Goal: Task Accomplishment & Management: Use online tool/utility

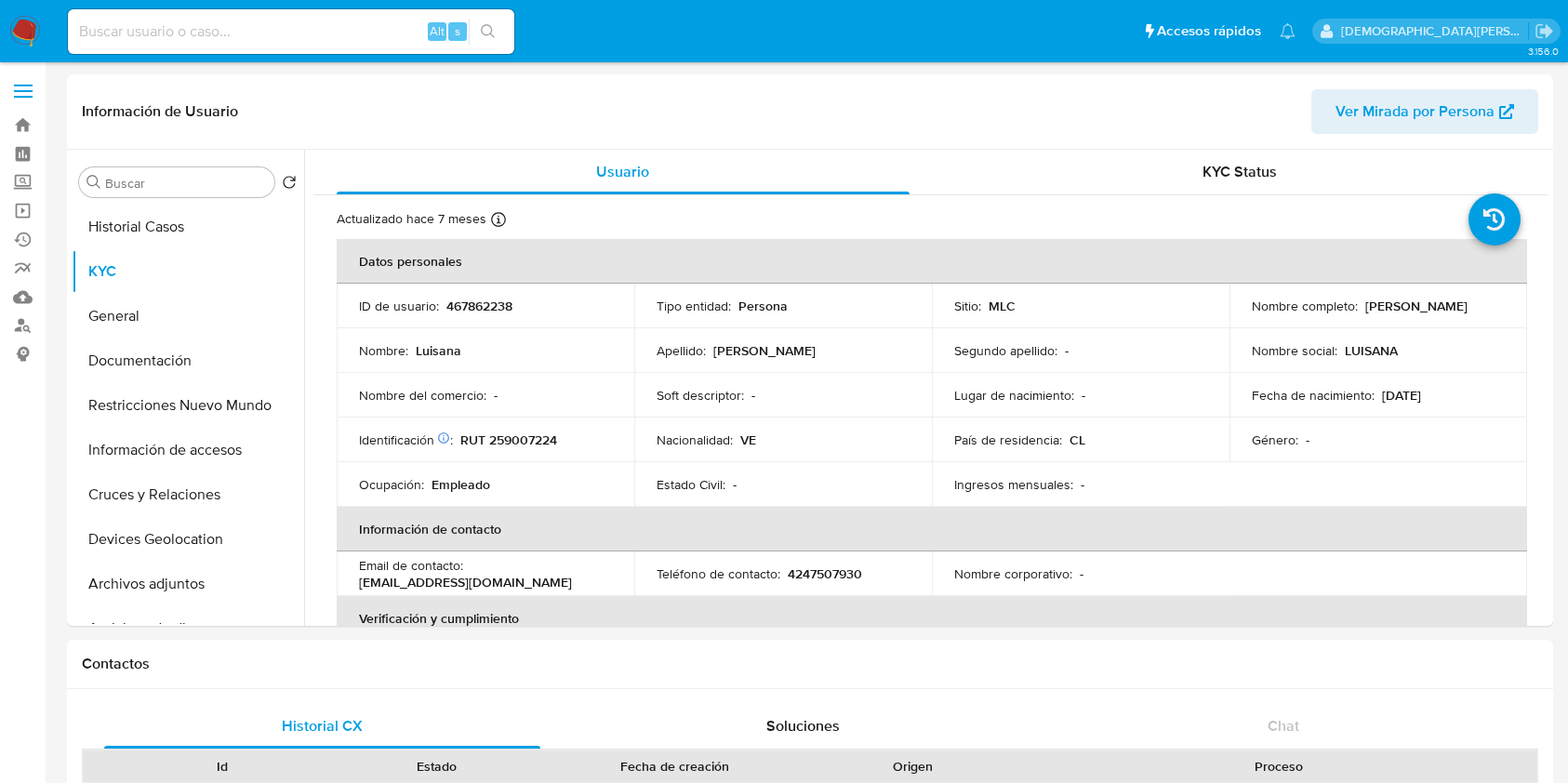
select select "10"
click at [17, 325] on link "Buscador de personas" at bounding box center [110, 325] width 221 height 28
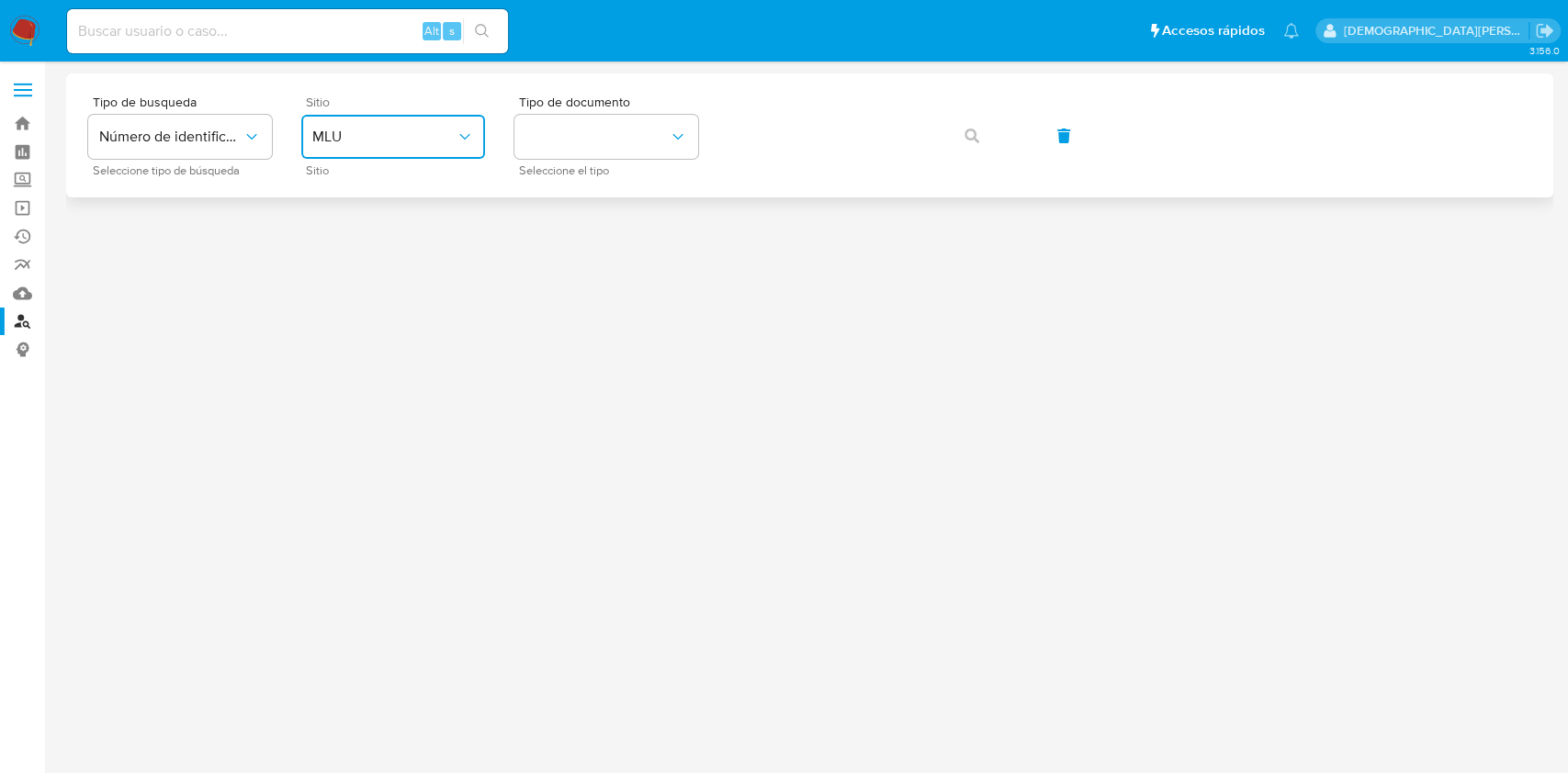
click at [395, 128] on span "MLU" at bounding box center [384, 137] width 144 height 18
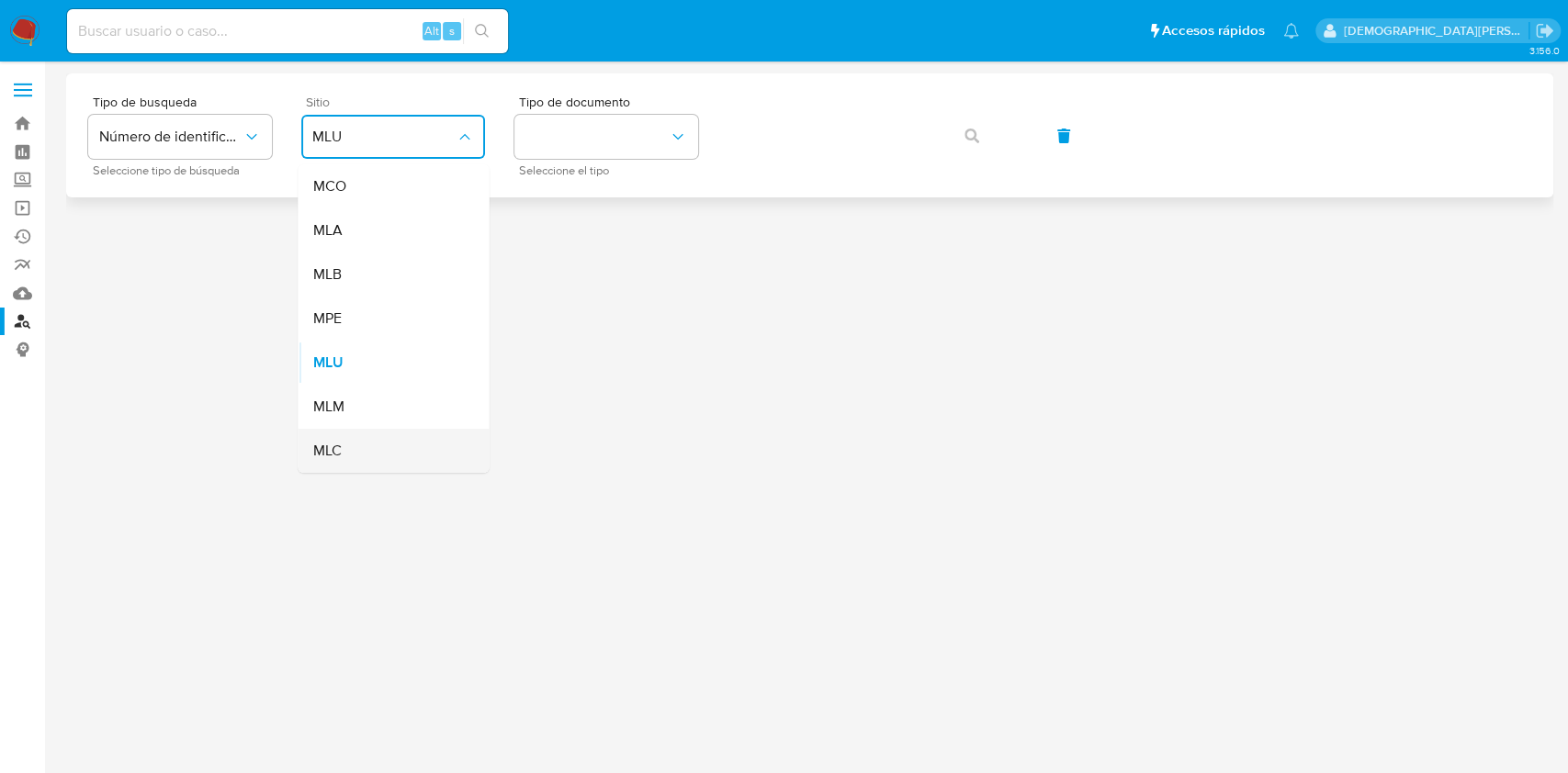
click at [359, 446] on div "MLC" at bounding box center [387, 450] width 150 height 44
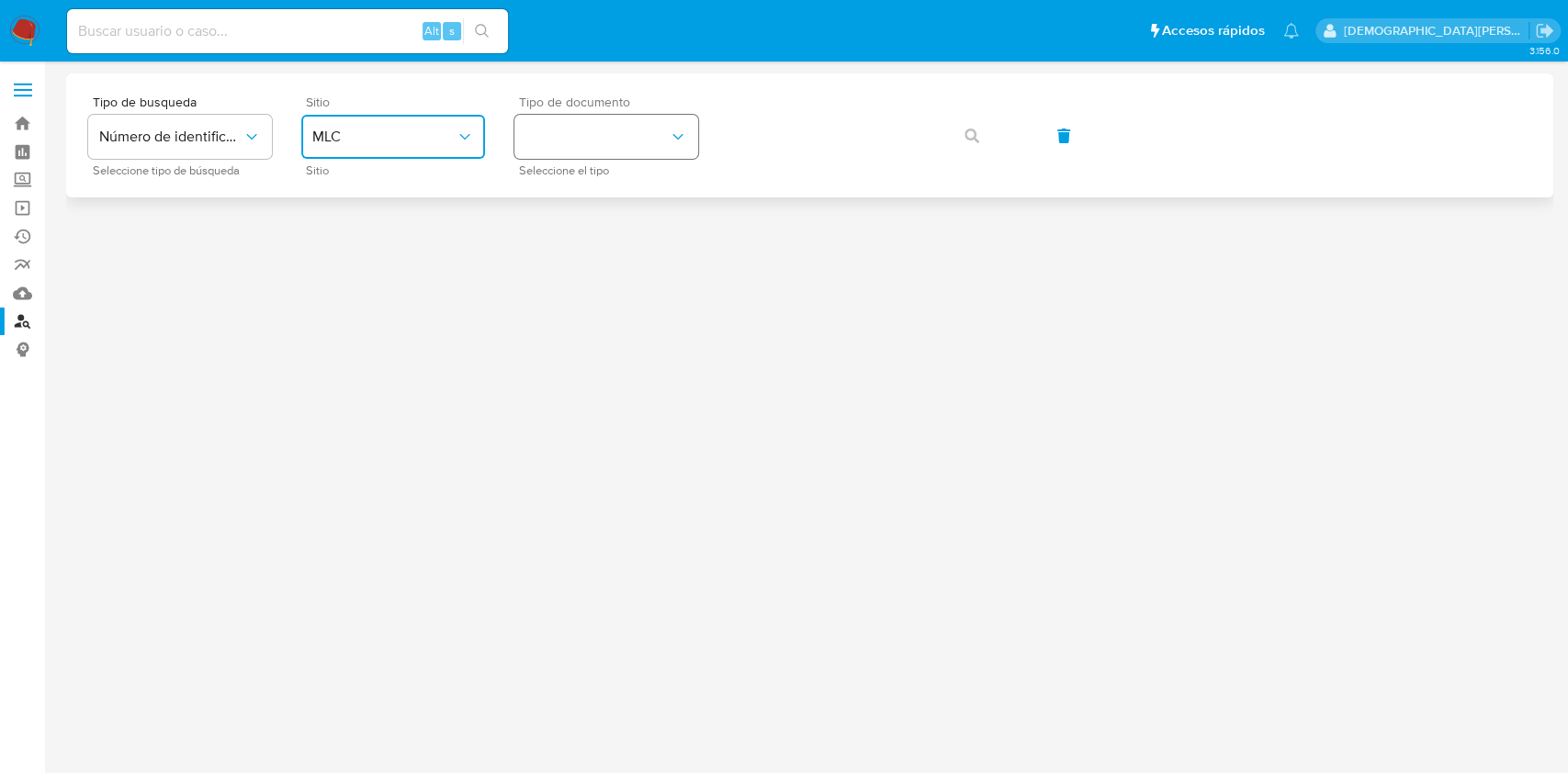
click at [643, 135] on button "identificationType" at bounding box center [605, 136] width 183 height 44
click at [652, 210] on div "RUT RUT" at bounding box center [600, 195] width 150 height 62
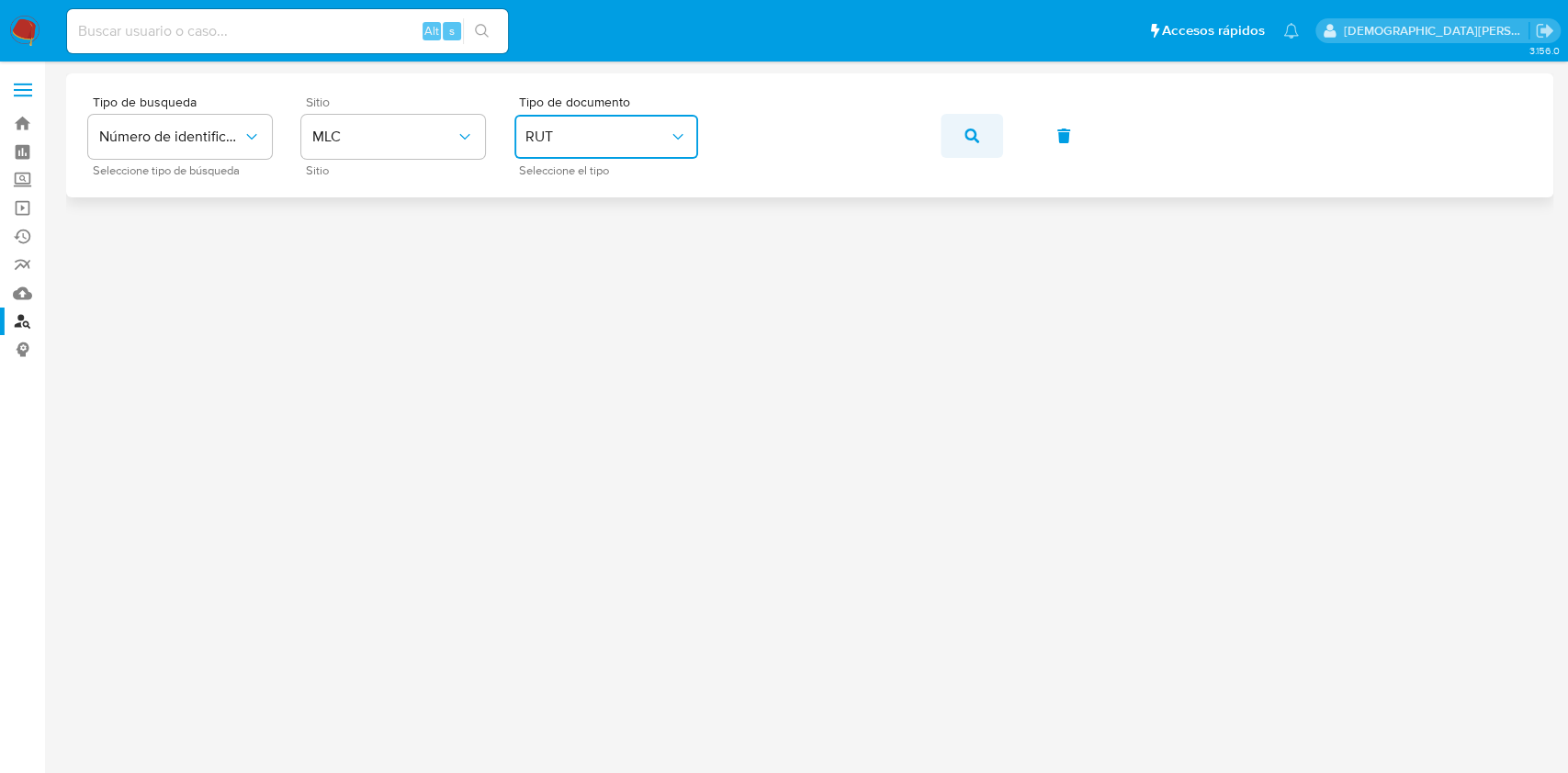
click at [964, 140] on icon "button" at bounding box center [971, 136] width 15 height 15
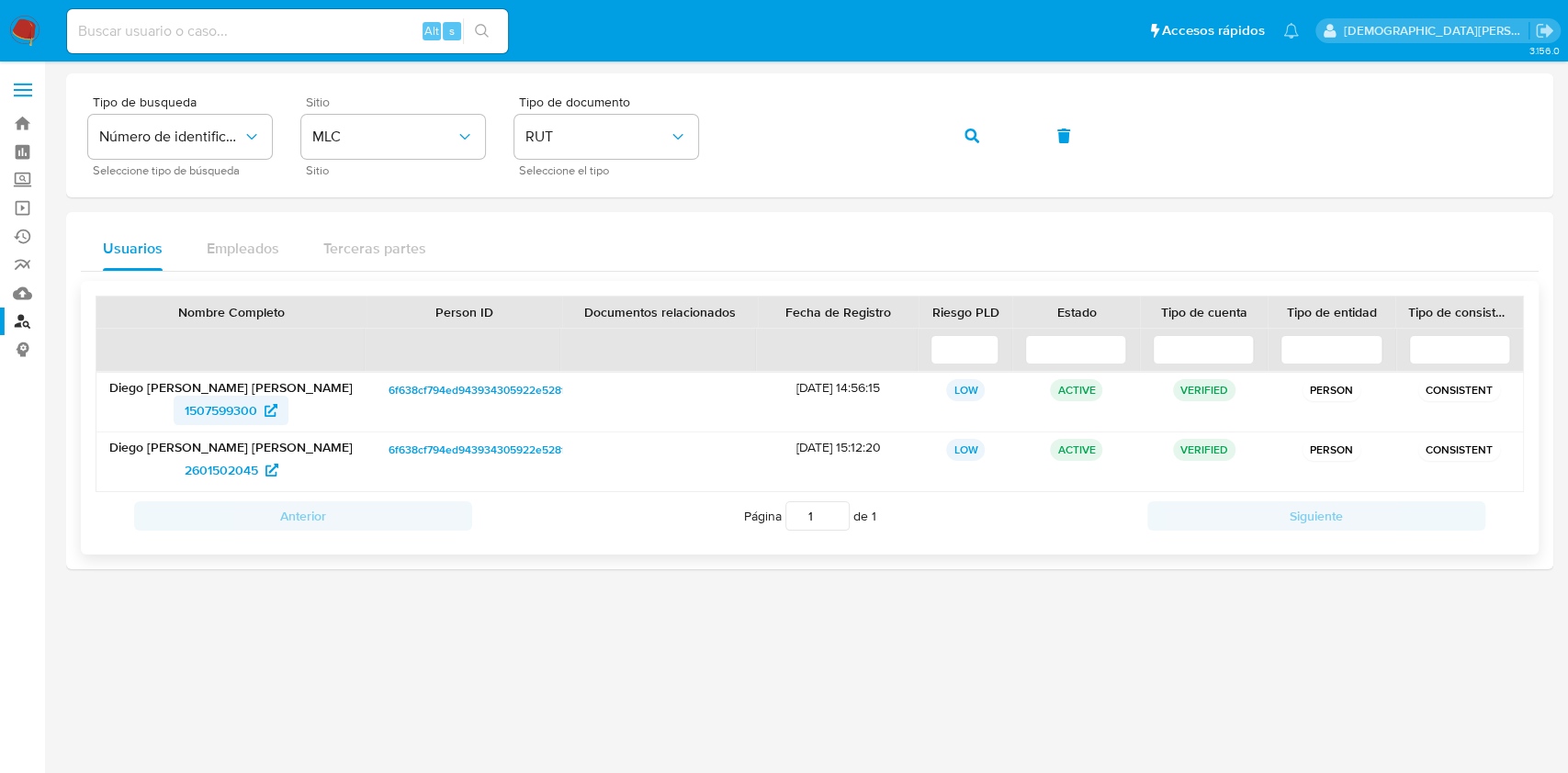
click at [210, 403] on span "1507599300" at bounding box center [220, 410] width 73 height 29
click at [214, 472] on span "2601502045" at bounding box center [221, 469] width 74 height 29
click at [963, 140] on button "button" at bounding box center [971, 135] width 62 height 44
click at [530, 710] on div at bounding box center [809, 417] width 1486 height 688
click at [209, 404] on span "467297933" at bounding box center [221, 410] width 64 height 29
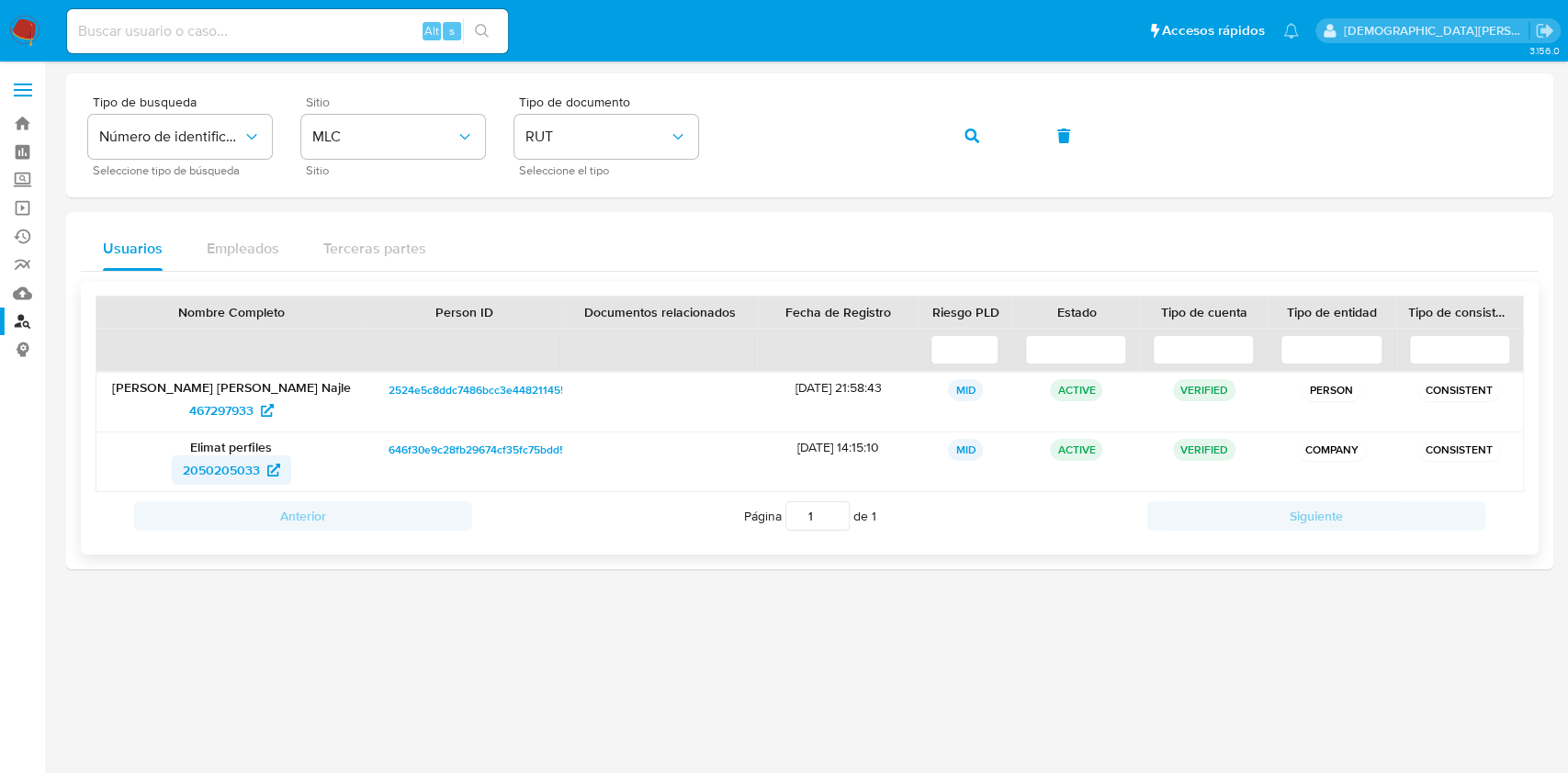
click at [213, 461] on span "2050205033" at bounding box center [221, 469] width 78 height 29
click at [963, 140] on button "button" at bounding box center [971, 135] width 62 height 44
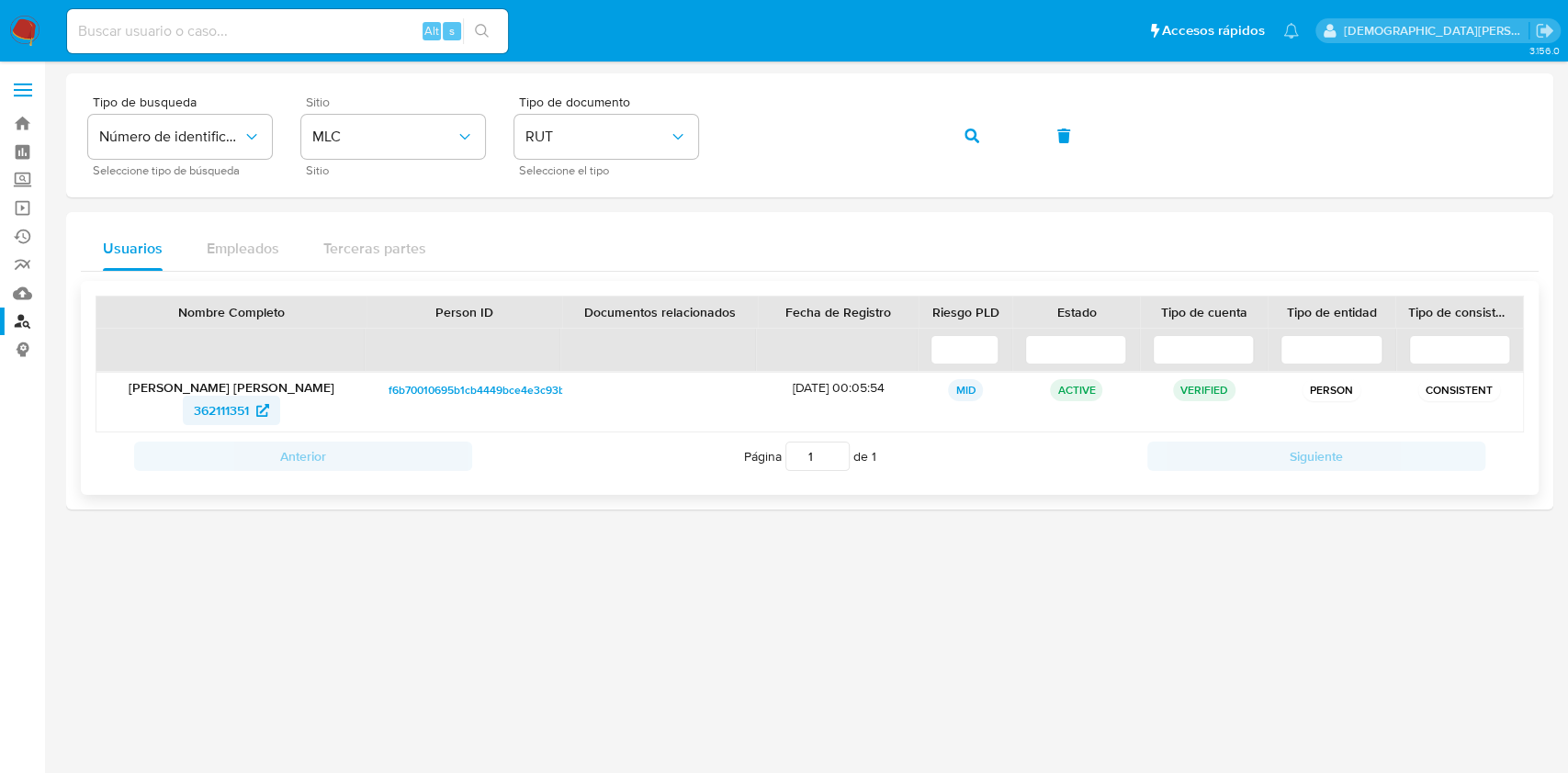
click at [225, 411] on span "362111351" at bounding box center [221, 410] width 55 height 29
click at [26, 294] on link "Mulan" at bounding box center [109, 293] width 218 height 28
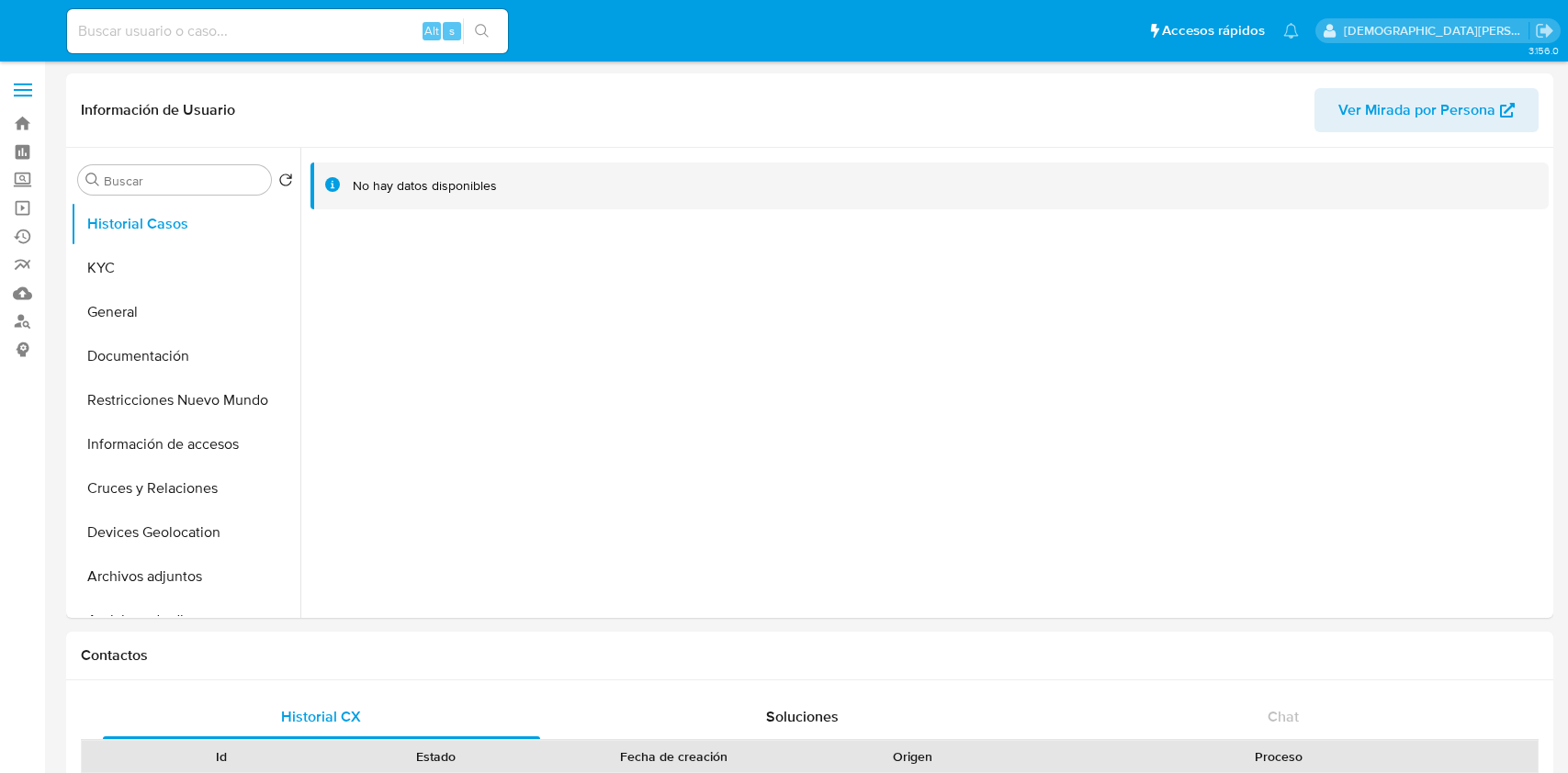
select select "10"
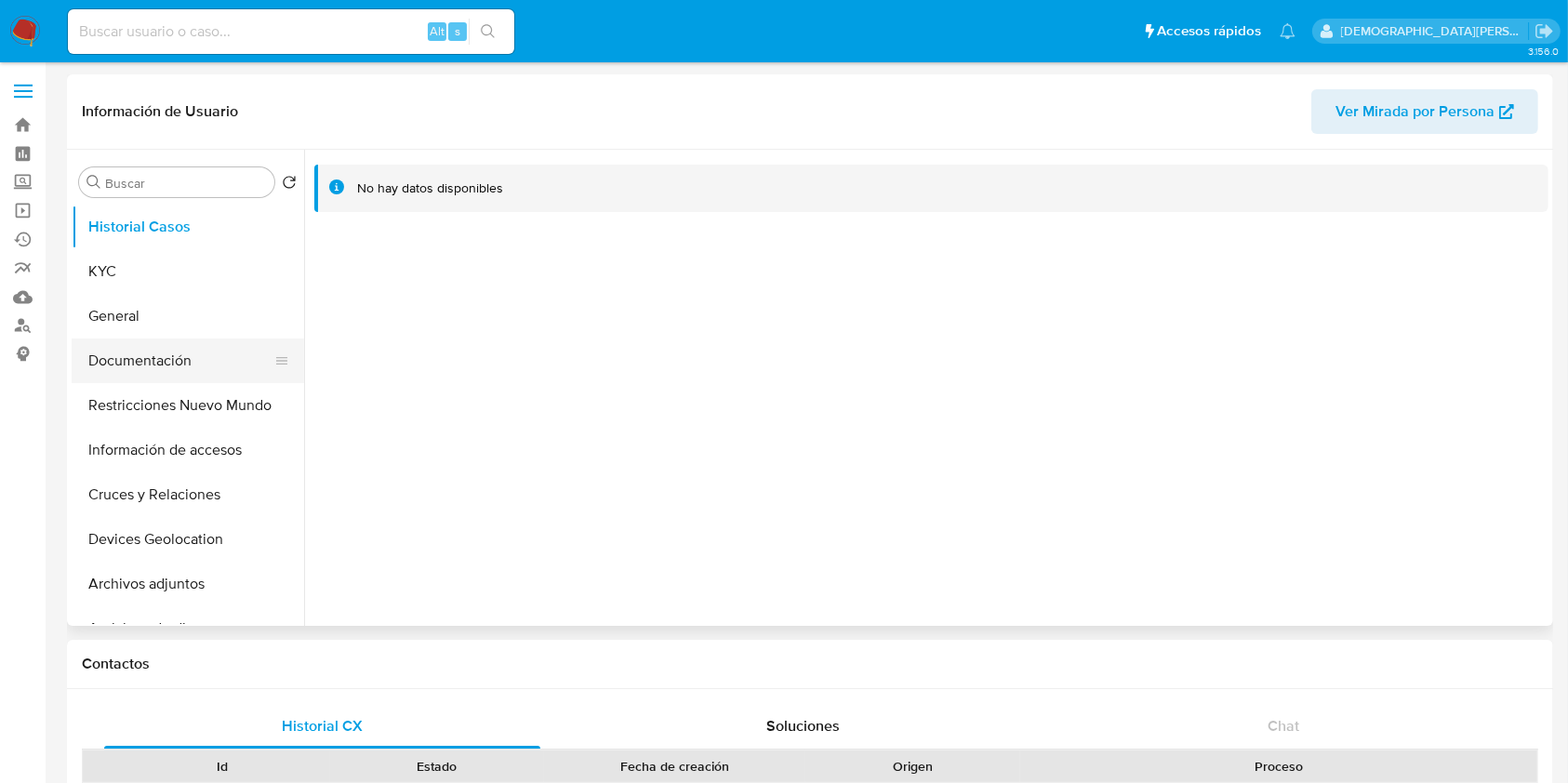
click at [193, 344] on button "Documentación" at bounding box center [180, 361] width 217 height 44
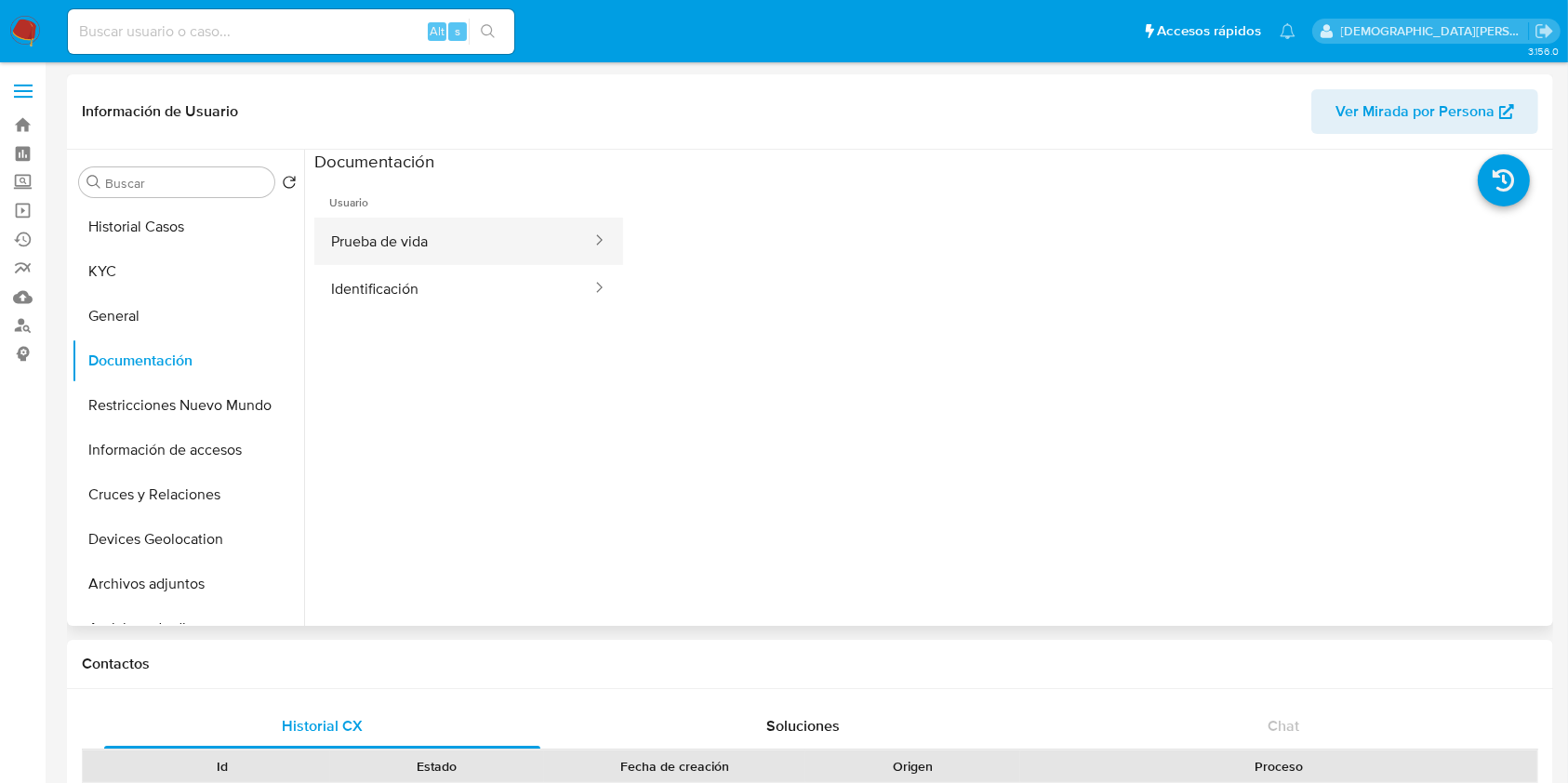
click at [432, 221] on button "Prueba de vida" at bounding box center [454, 241] width 279 height 47
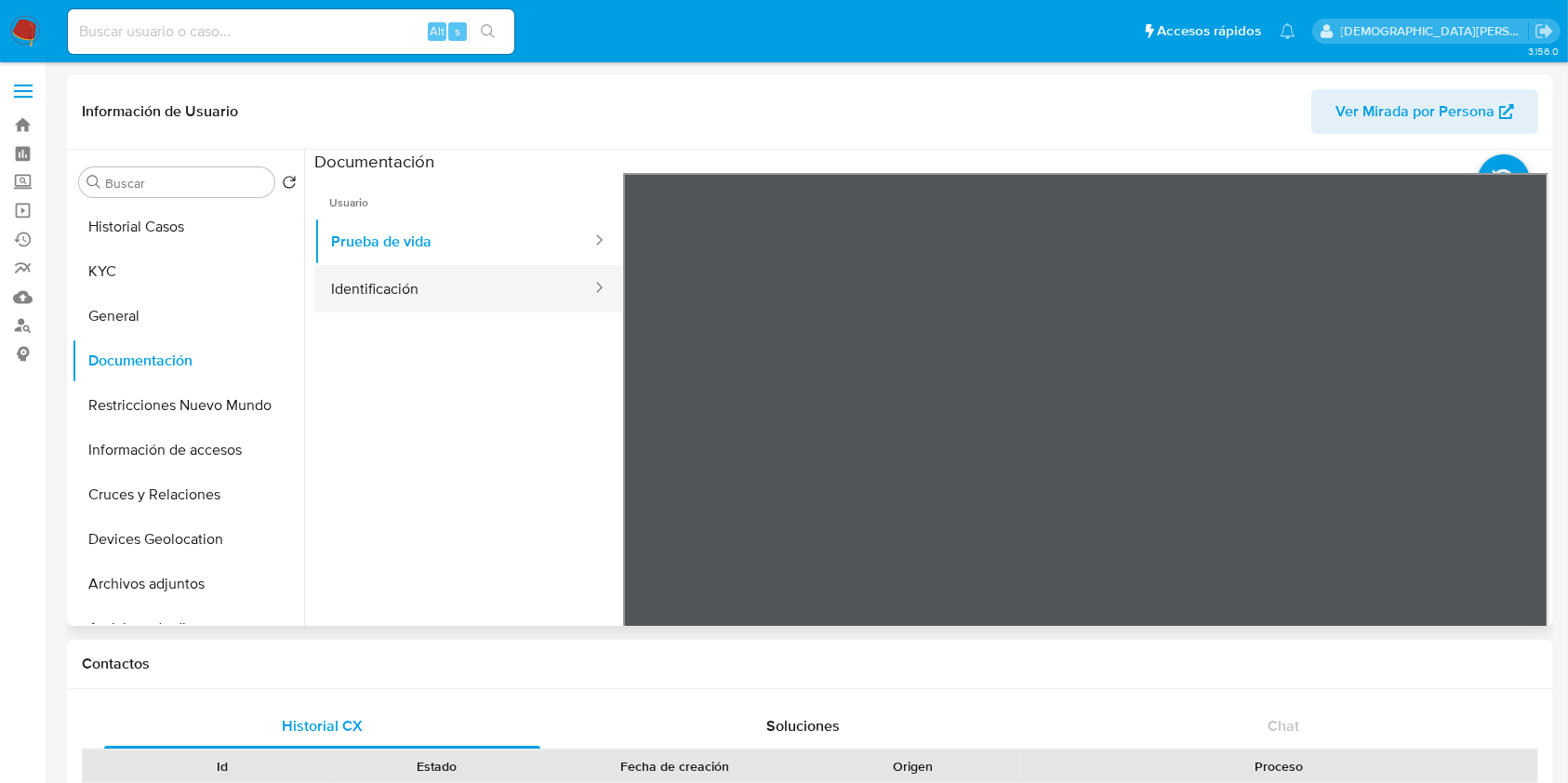
click at [510, 291] on button "Identificación" at bounding box center [454, 289] width 279 height 47
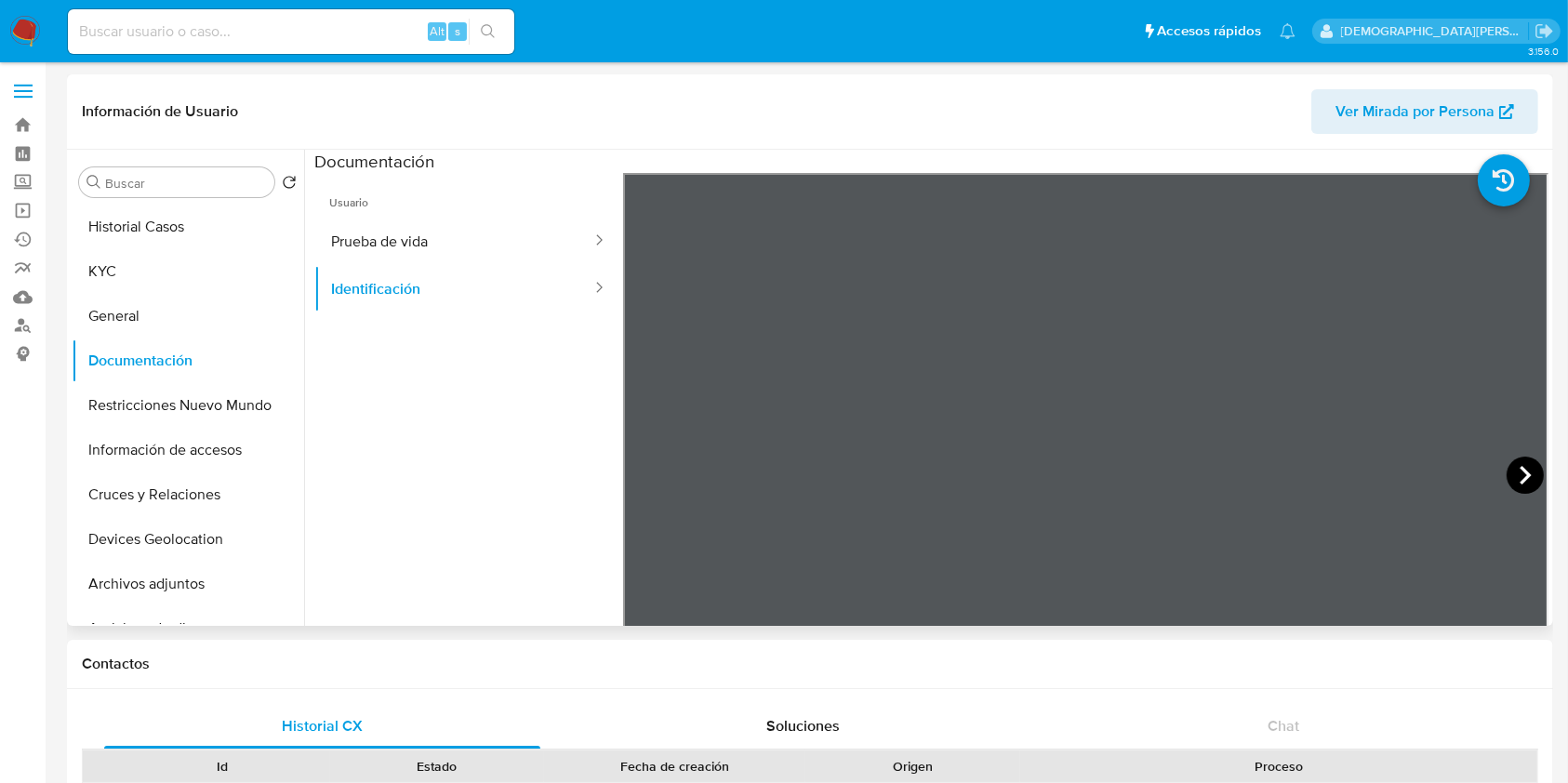
click at [1520, 467] on icon at bounding box center [1525, 475] width 11 height 19
click at [151, 265] on button "KYC" at bounding box center [180, 271] width 217 height 44
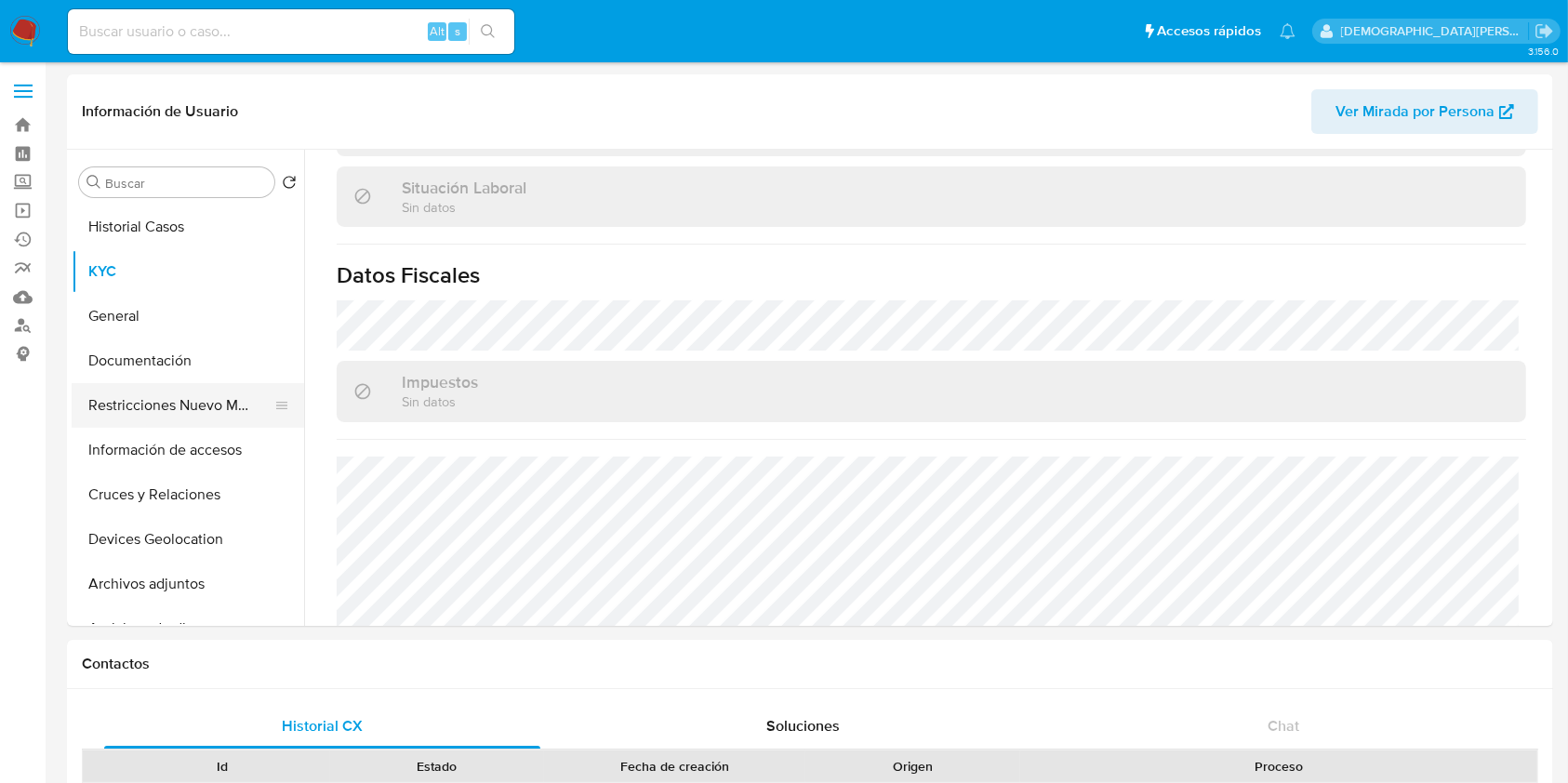
click at [173, 404] on button "Restricciones Nuevo Mundo" at bounding box center [180, 405] width 217 height 44
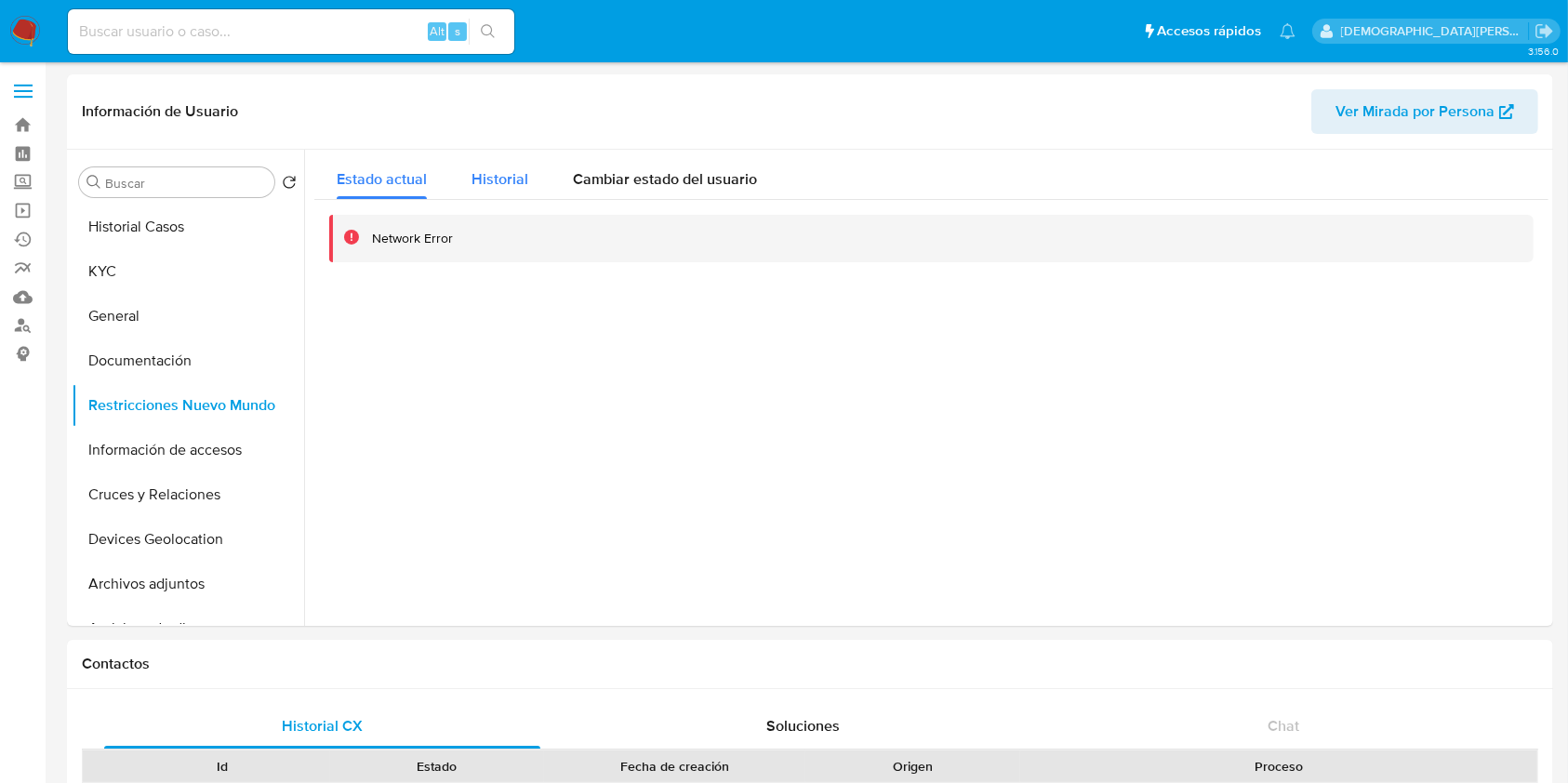
click at [506, 178] on span "Historial" at bounding box center [500, 179] width 57 height 22
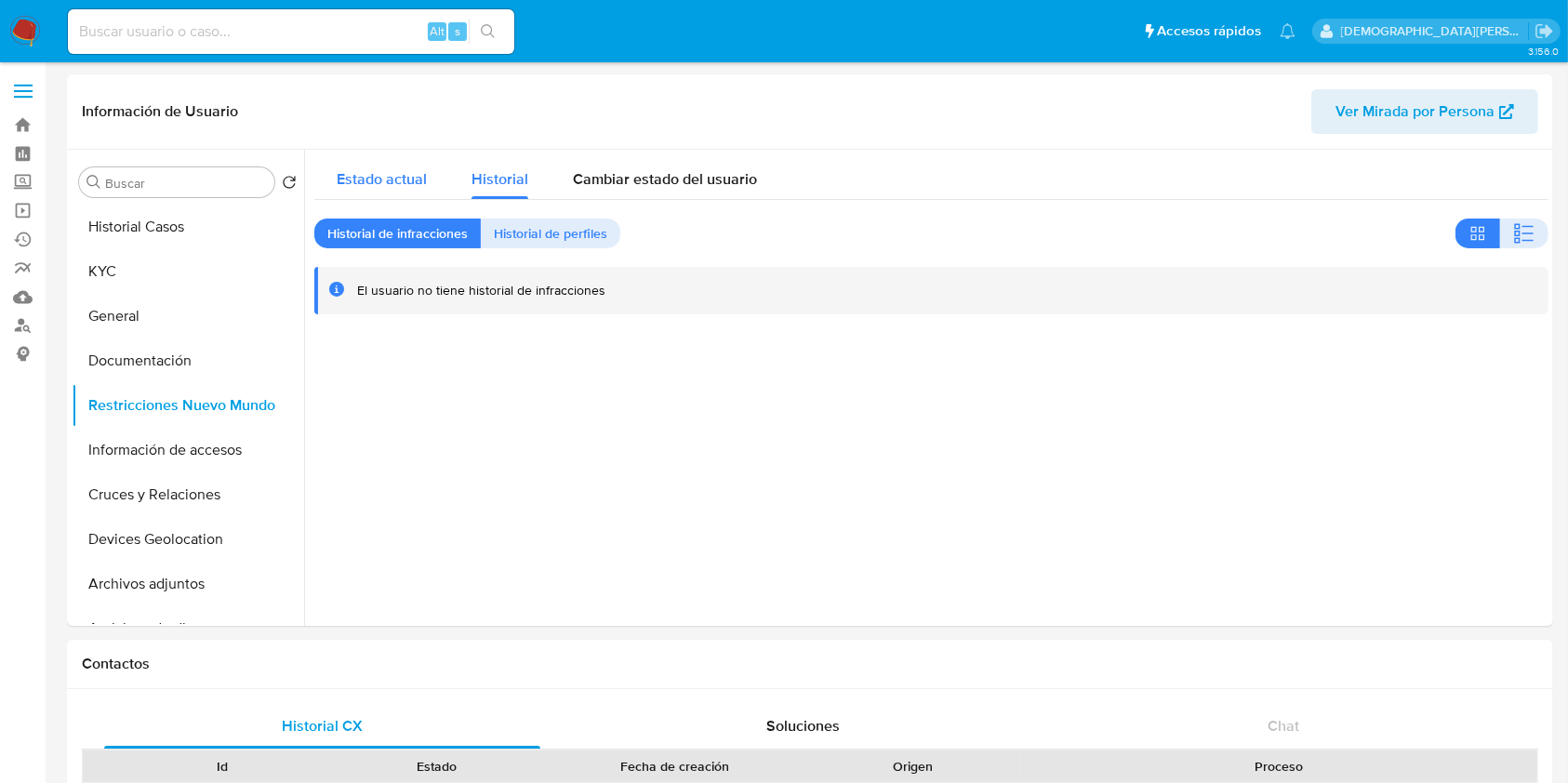
click at [409, 172] on span "Estado actual" at bounding box center [382, 179] width 90 height 22
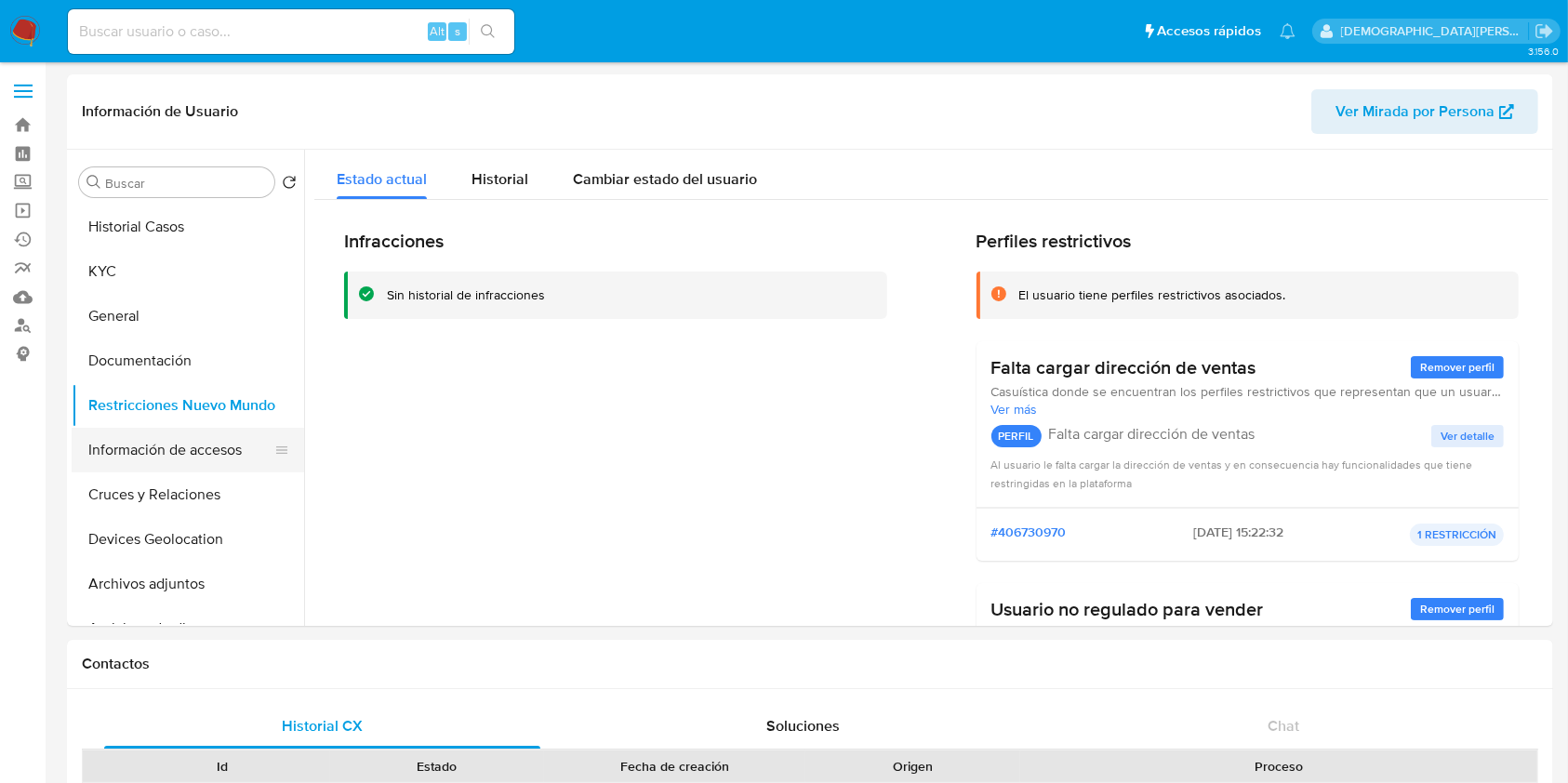
click at [152, 465] on button "Información de accesos" at bounding box center [180, 449] width 217 height 44
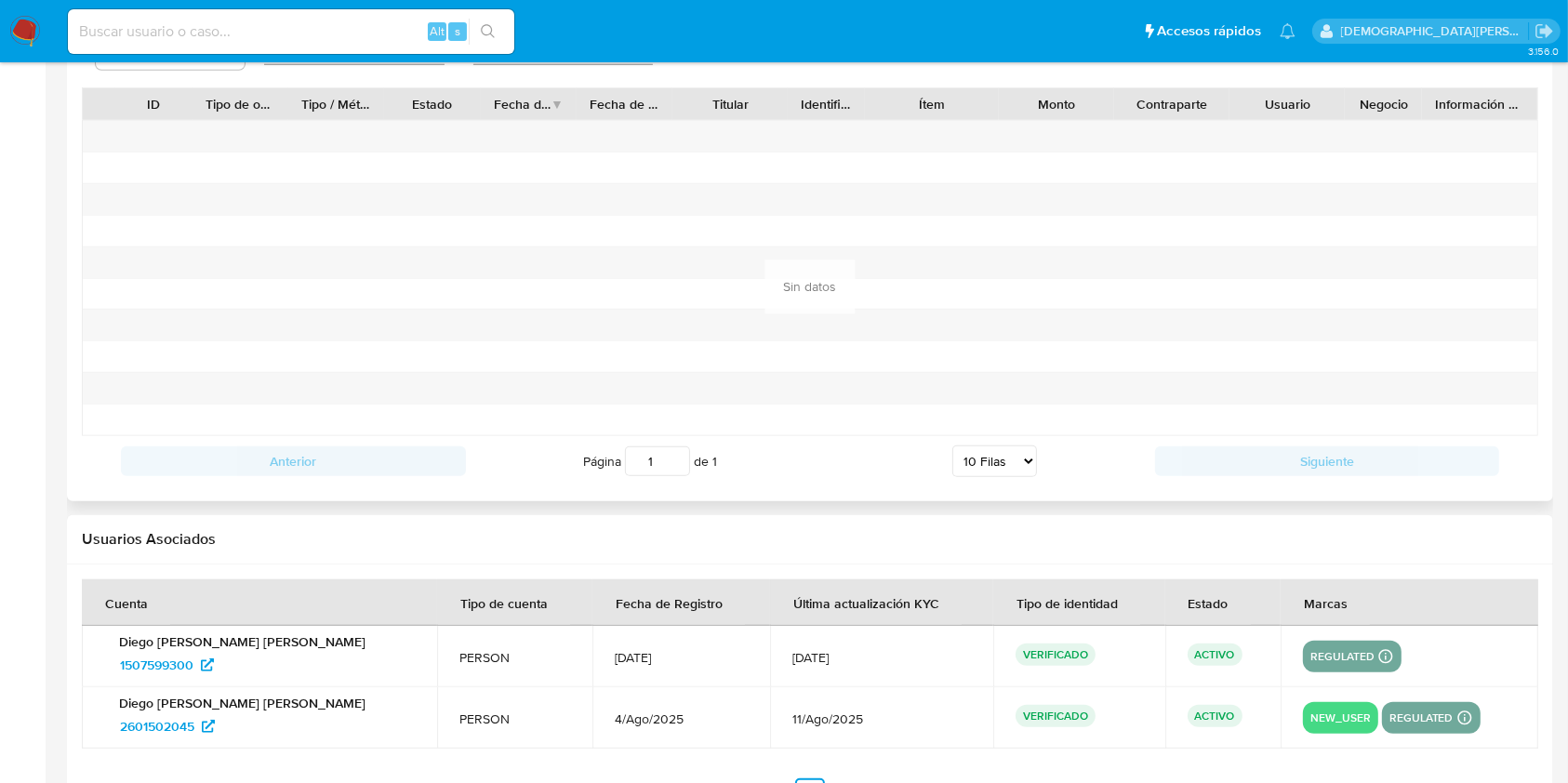
scroll to position [1661, 0]
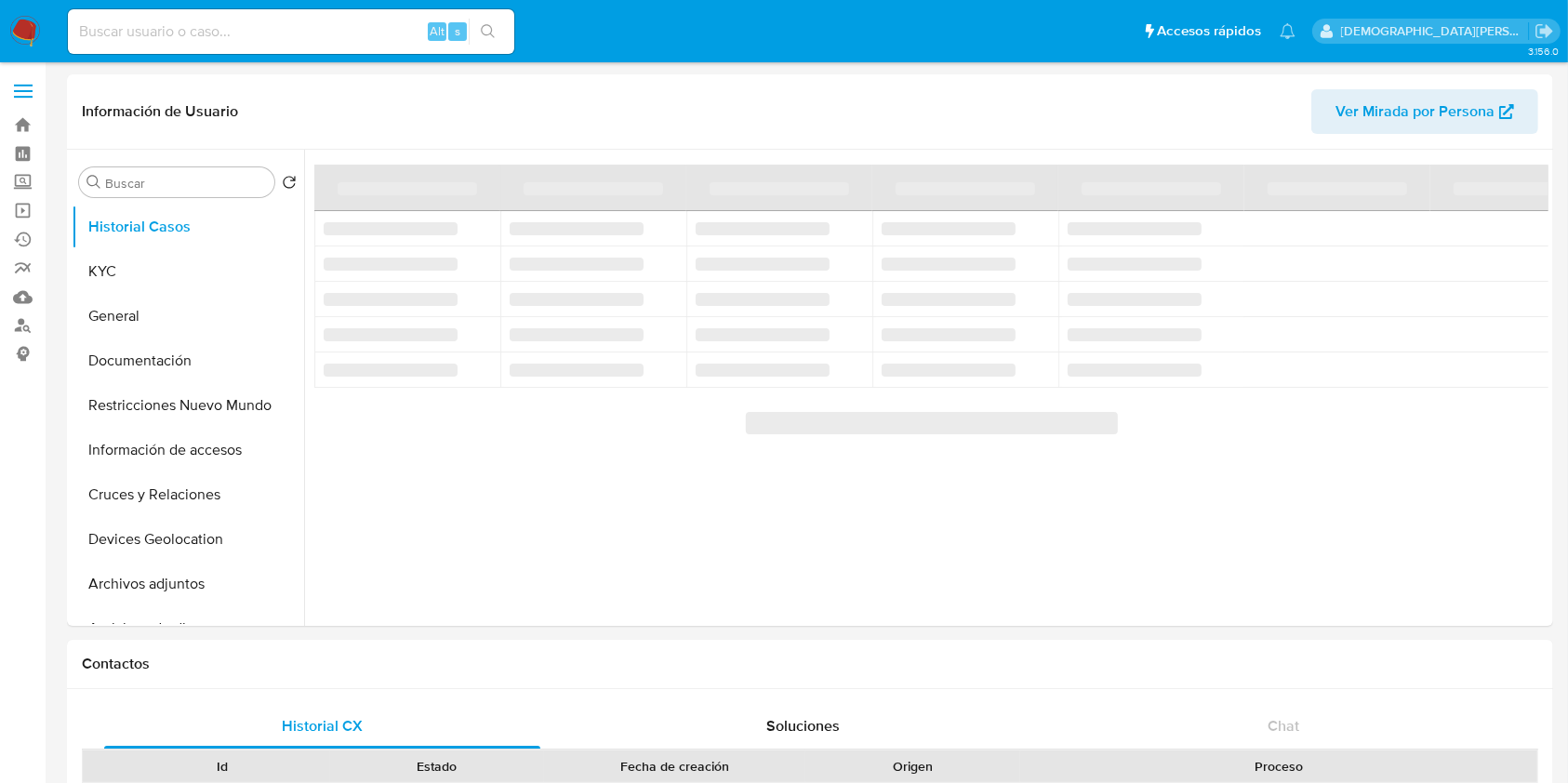
select select "10"
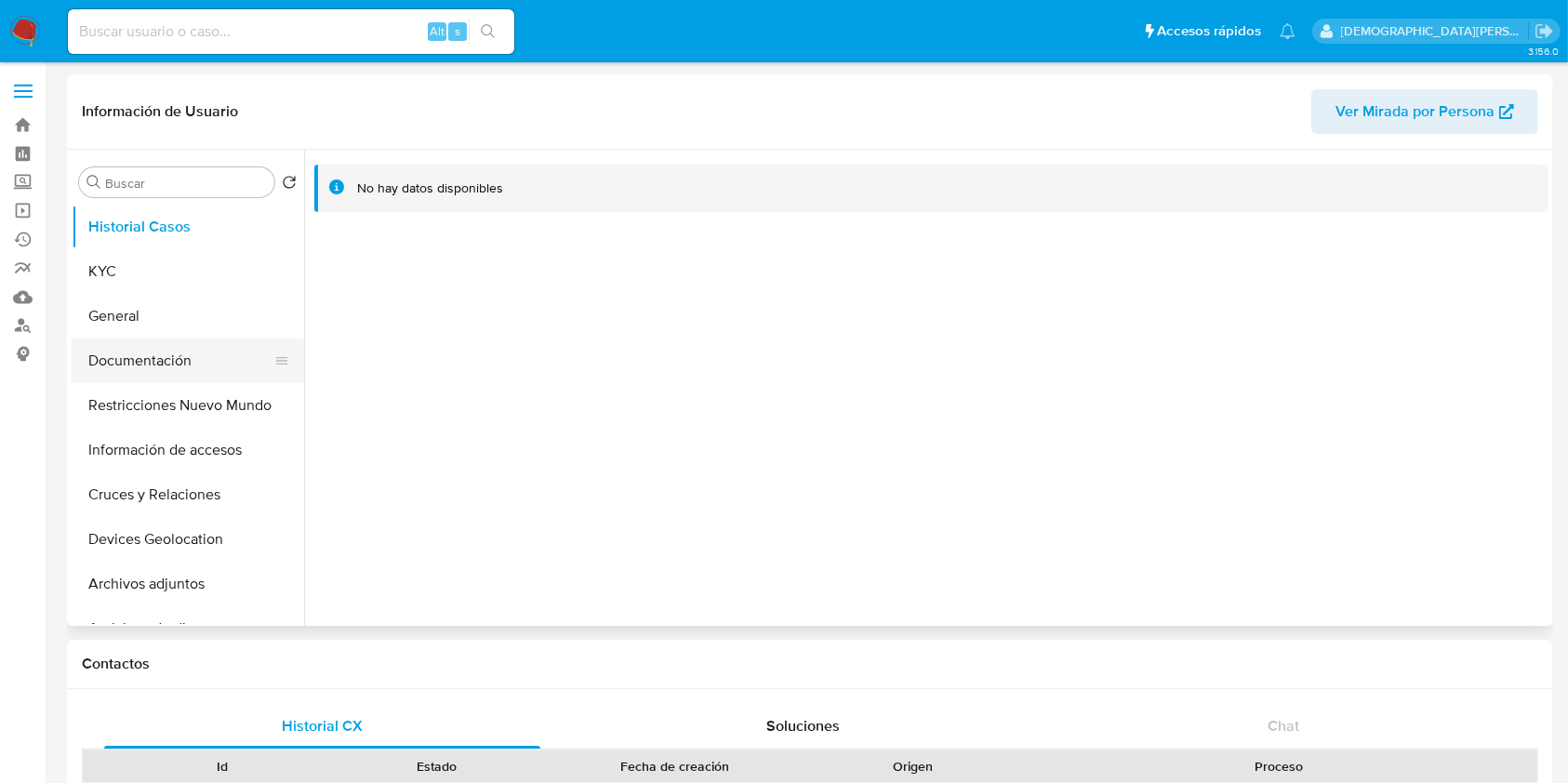
click at [153, 350] on button "Documentación" at bounding box center [180, 361] width 217 height 44
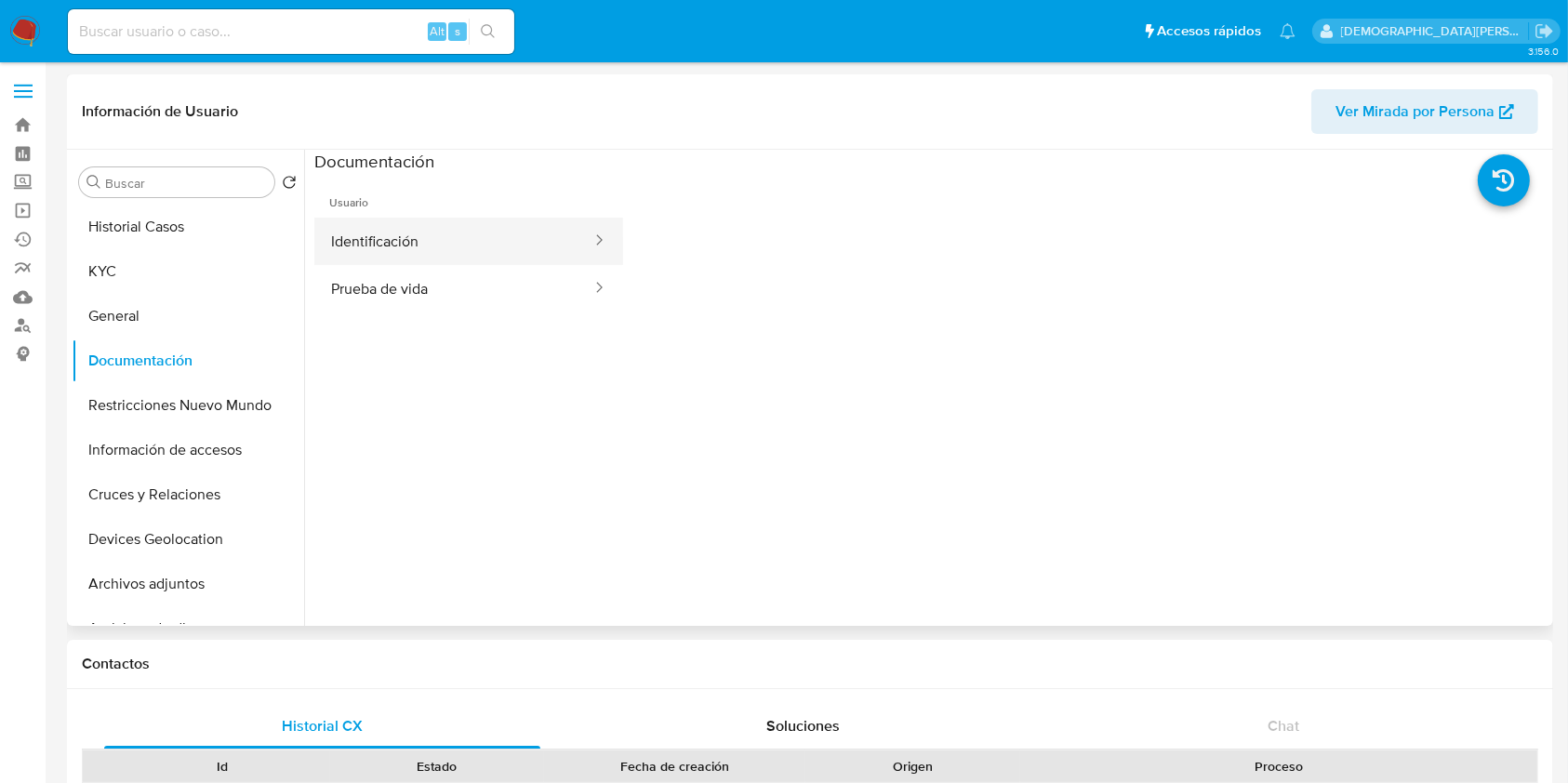
click at [415, 245] on button "Identificación" at bounding box center [454, 241] width 279 height 47
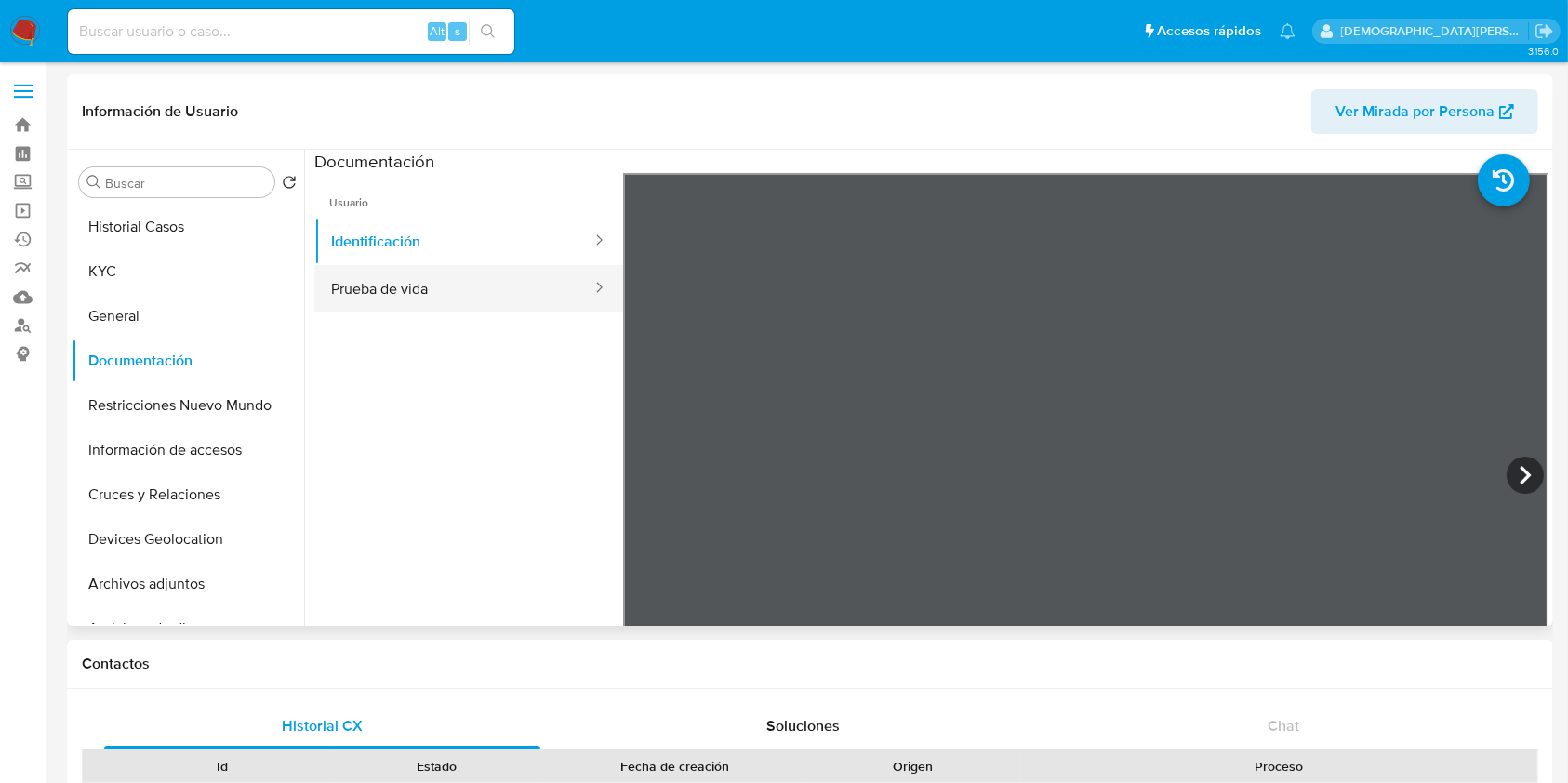
click at [517, 295] on button "Prueba de vida" at bounding box center [454, 289] width 279 height 47
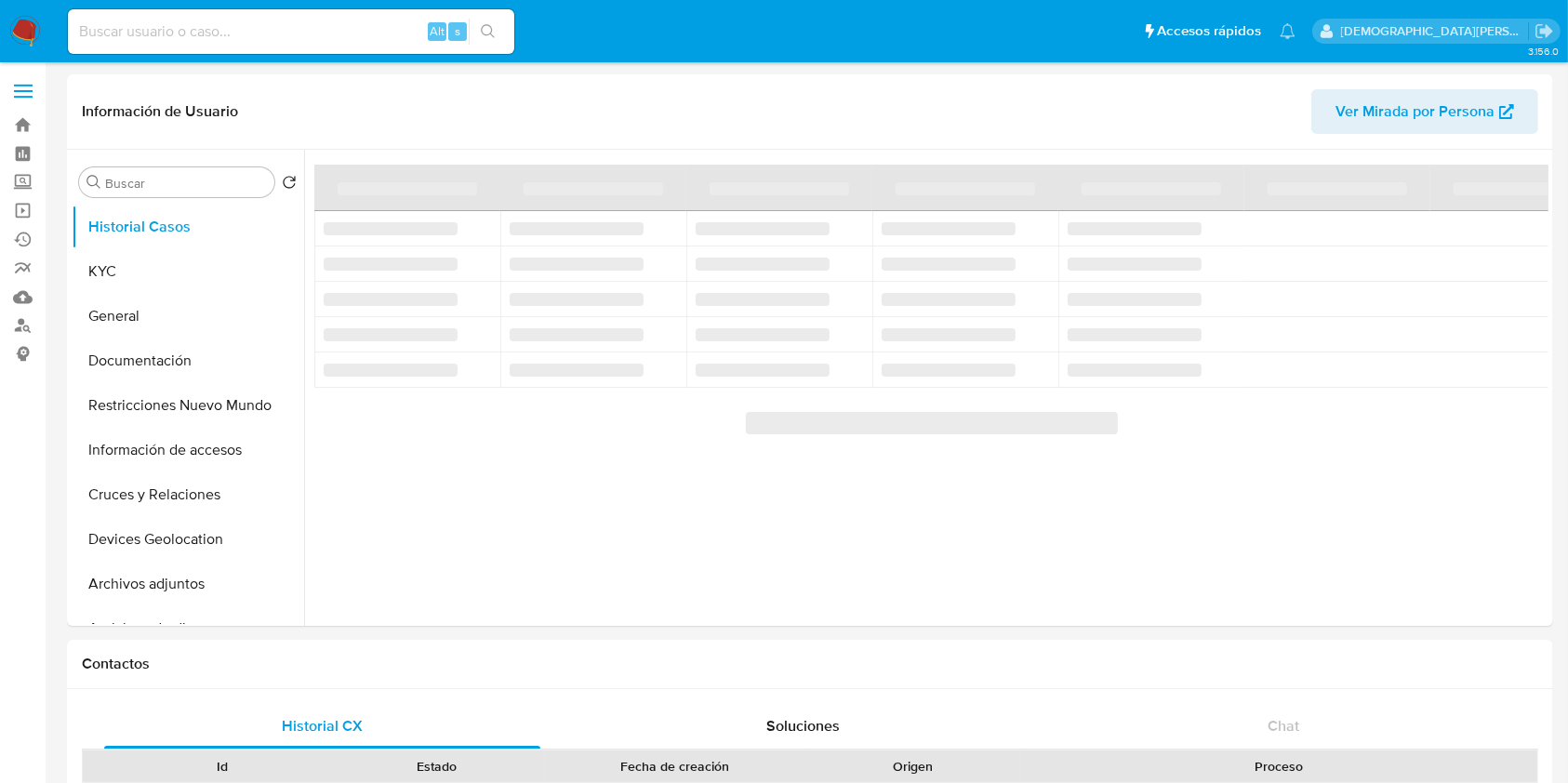
select select "10"
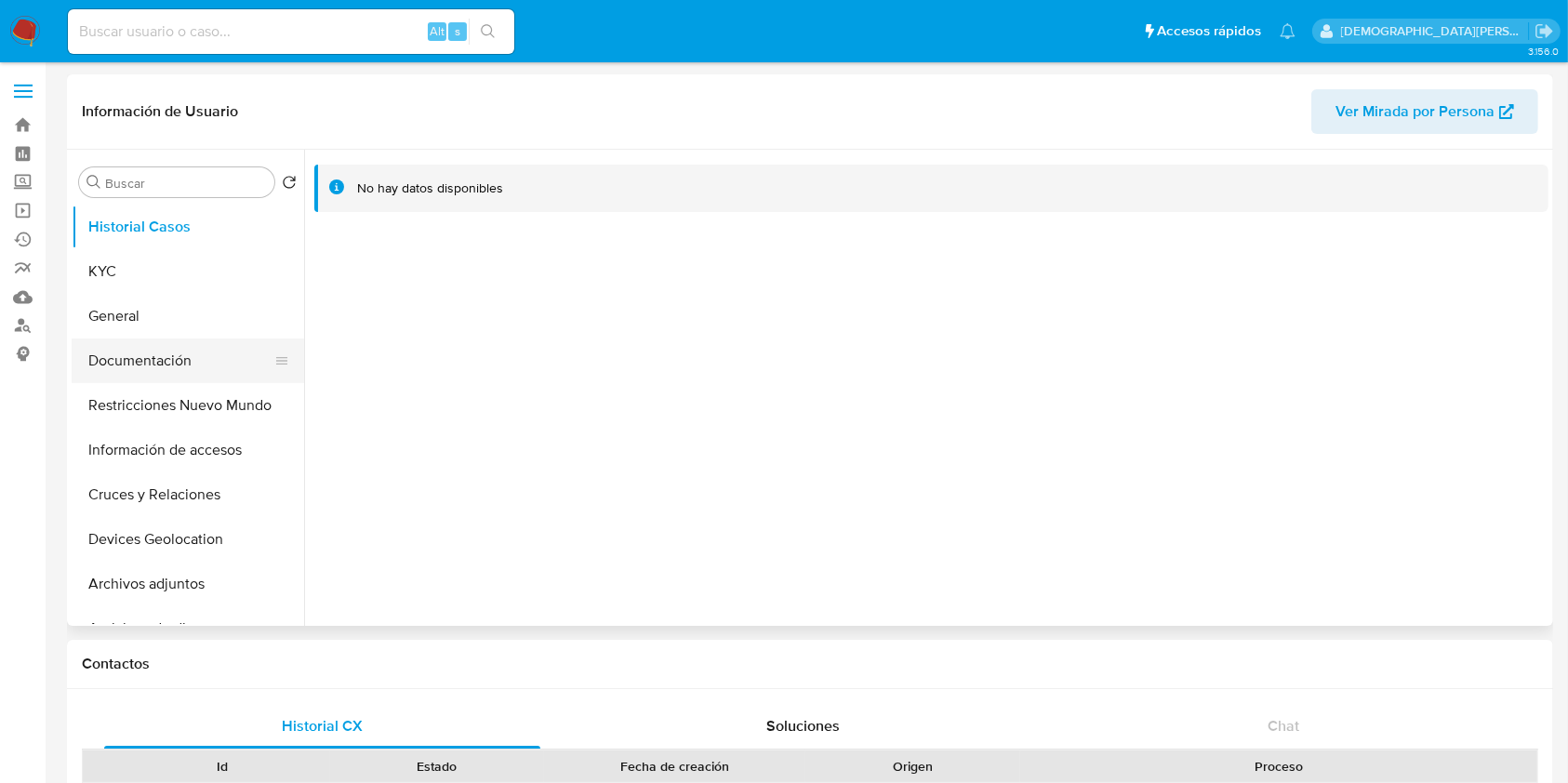
click at [165, 352] on button "Documentación" at bounding box center [180, 361] width 217 height 44
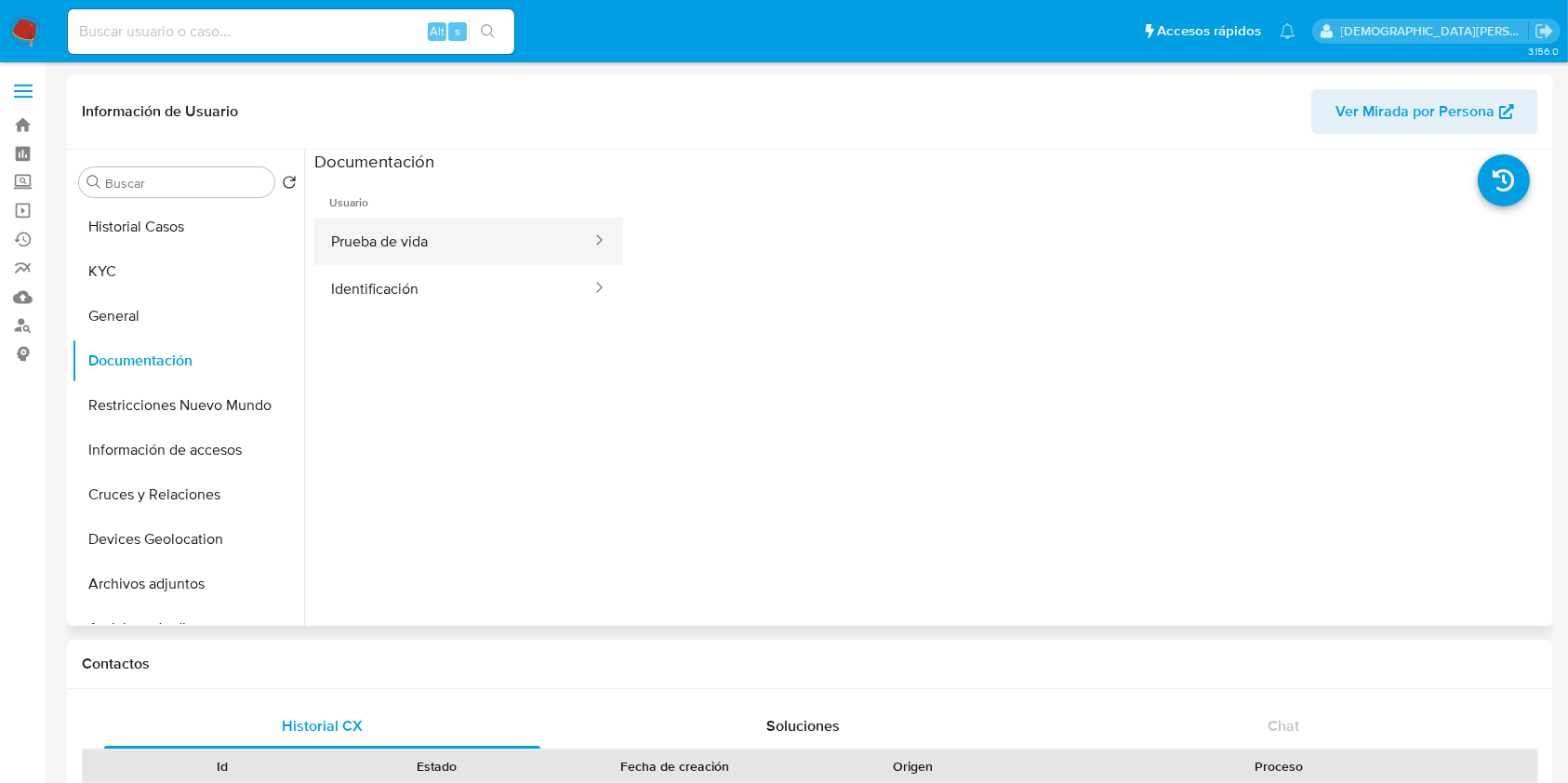
click at [461, 237] on button "Prueba de vida" at bounding box center [454, 241] width 279 height 47
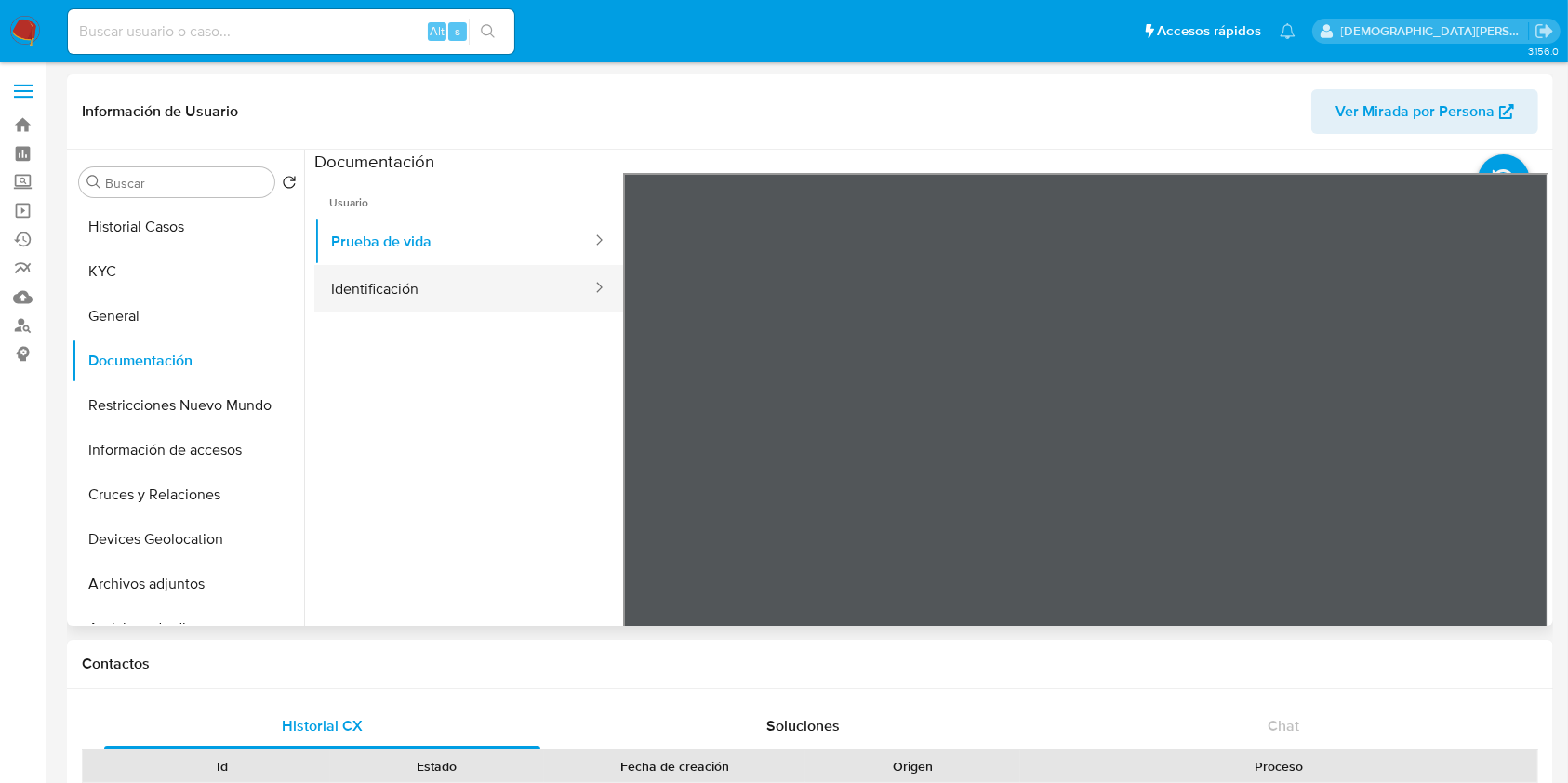
click at [418, 271] on button "Identificación" at bounding box center [454, 289] width 279 height 47
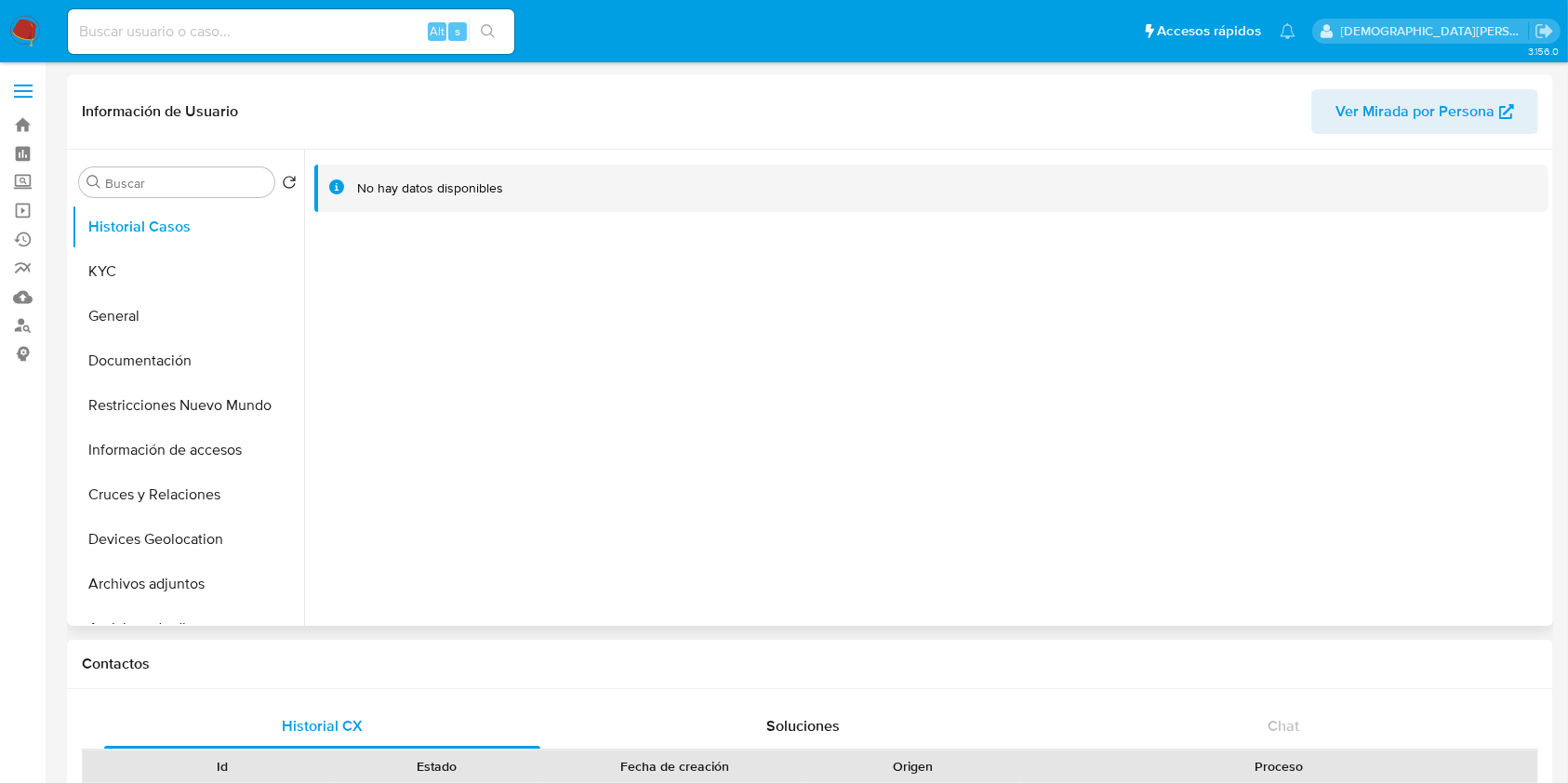
select select "10"
click at [137, 346] on button "Documentación" at bounding box center [180, 361] width 217 height 44
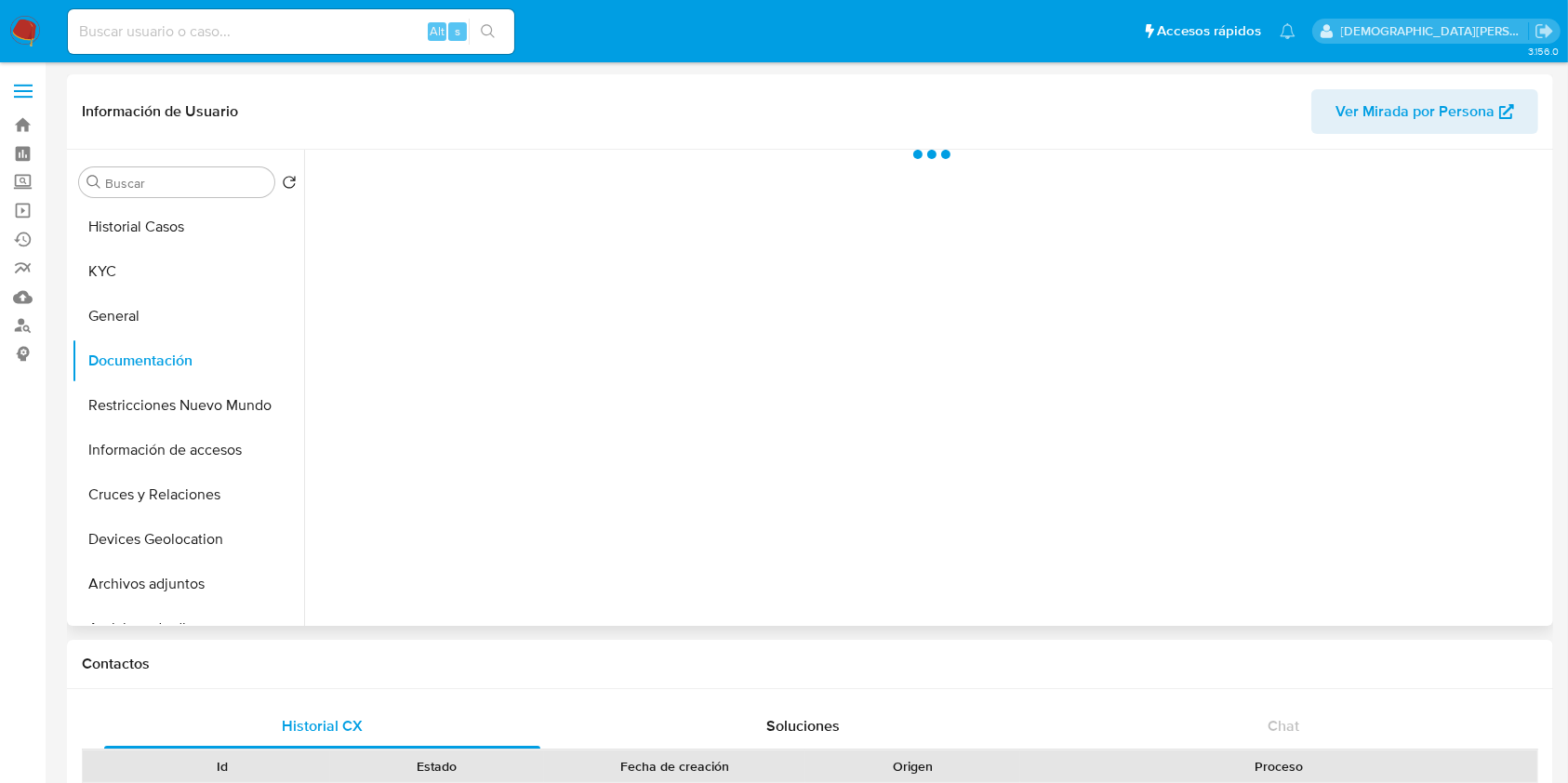
click at [451, 212] on div at bounding box center [926, 387] width 1244 height 476
click at [439, 219] on div at bounding box center [926, 387] width 1244 height 476
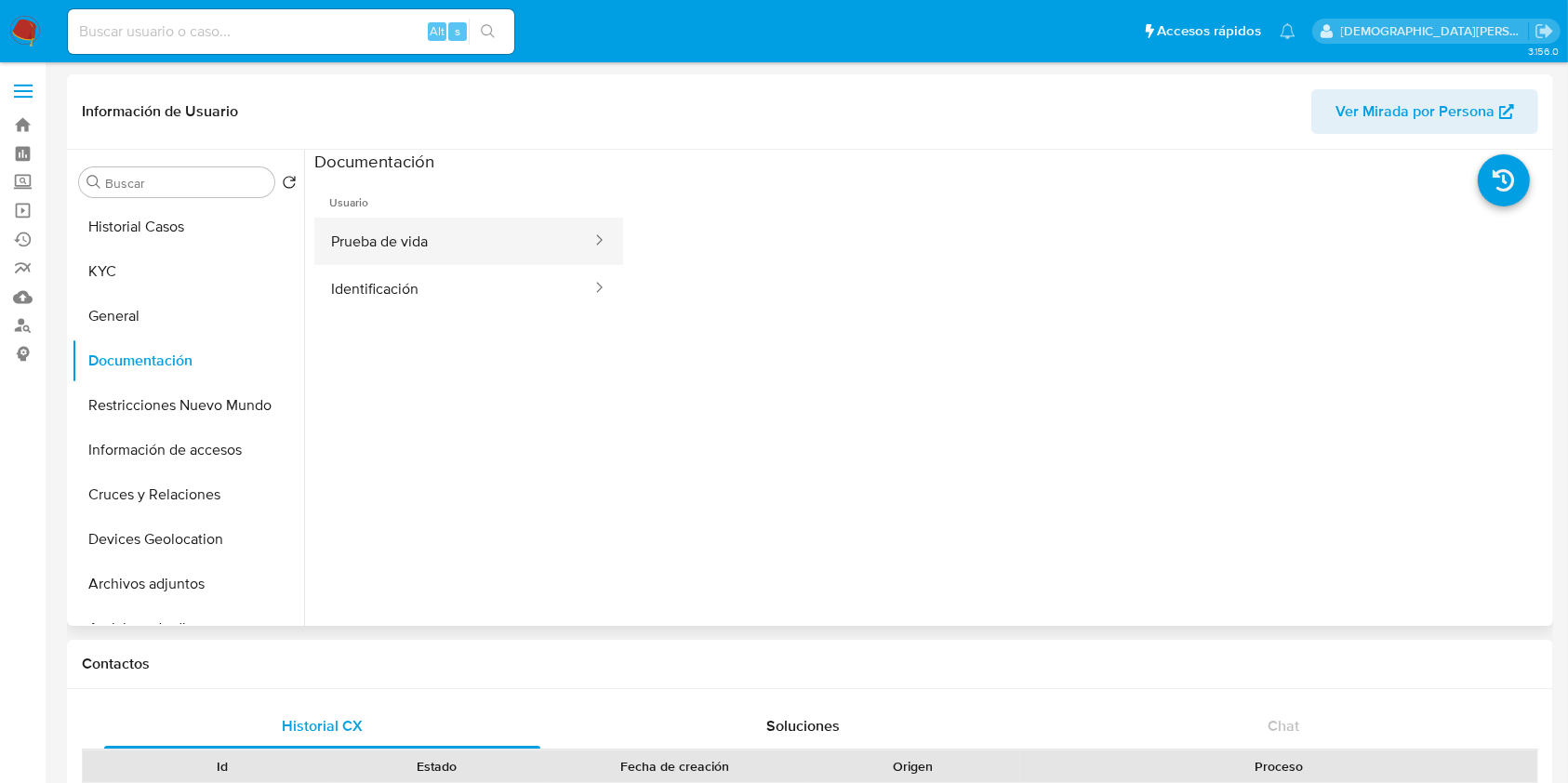
drag, startPoint x: 439, startPoint y: 219, endPoint x: 431, endPoint y: 232, distance: 15.3
click at [435, 225] on button "Prueba de vida" at bounding box center [454, 241] width 279 height 47
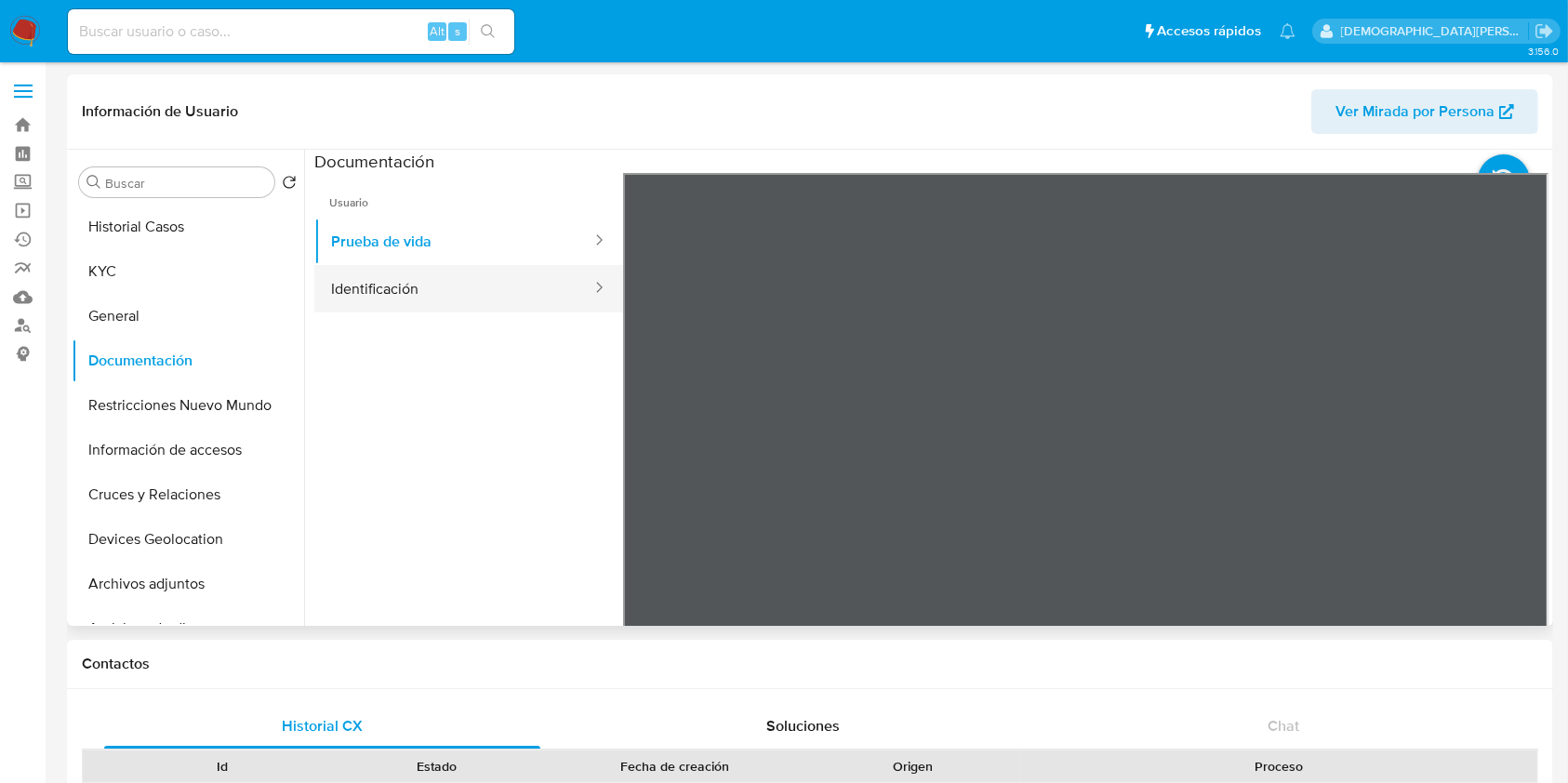
click at [495, 291] on button "Identificación" at bounding box center [454, 289] width 279 height 47
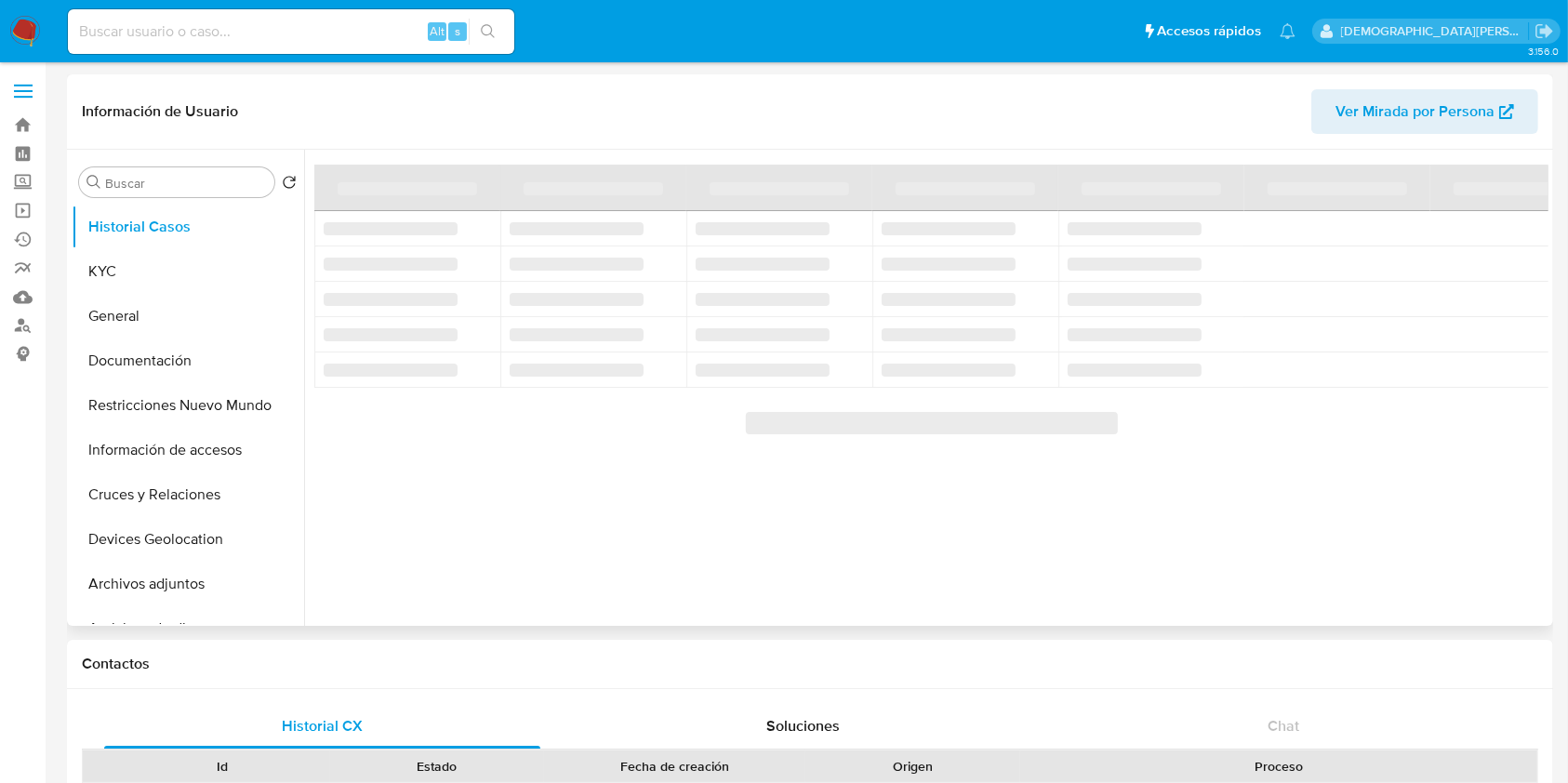
select select "10"
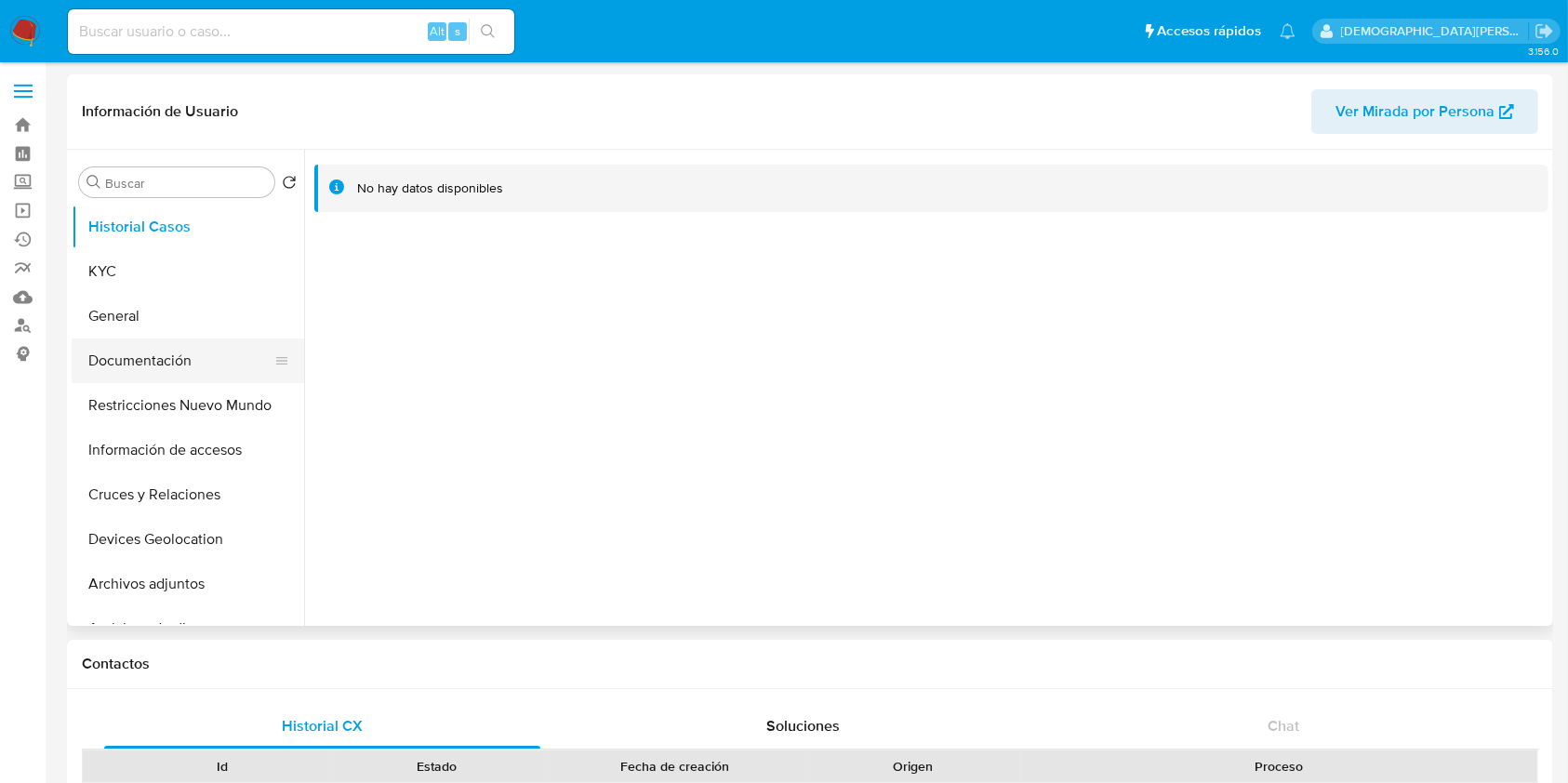
click at [194, 360] on button "Documentación" at bounding box center [180, 361] width 217 height 44
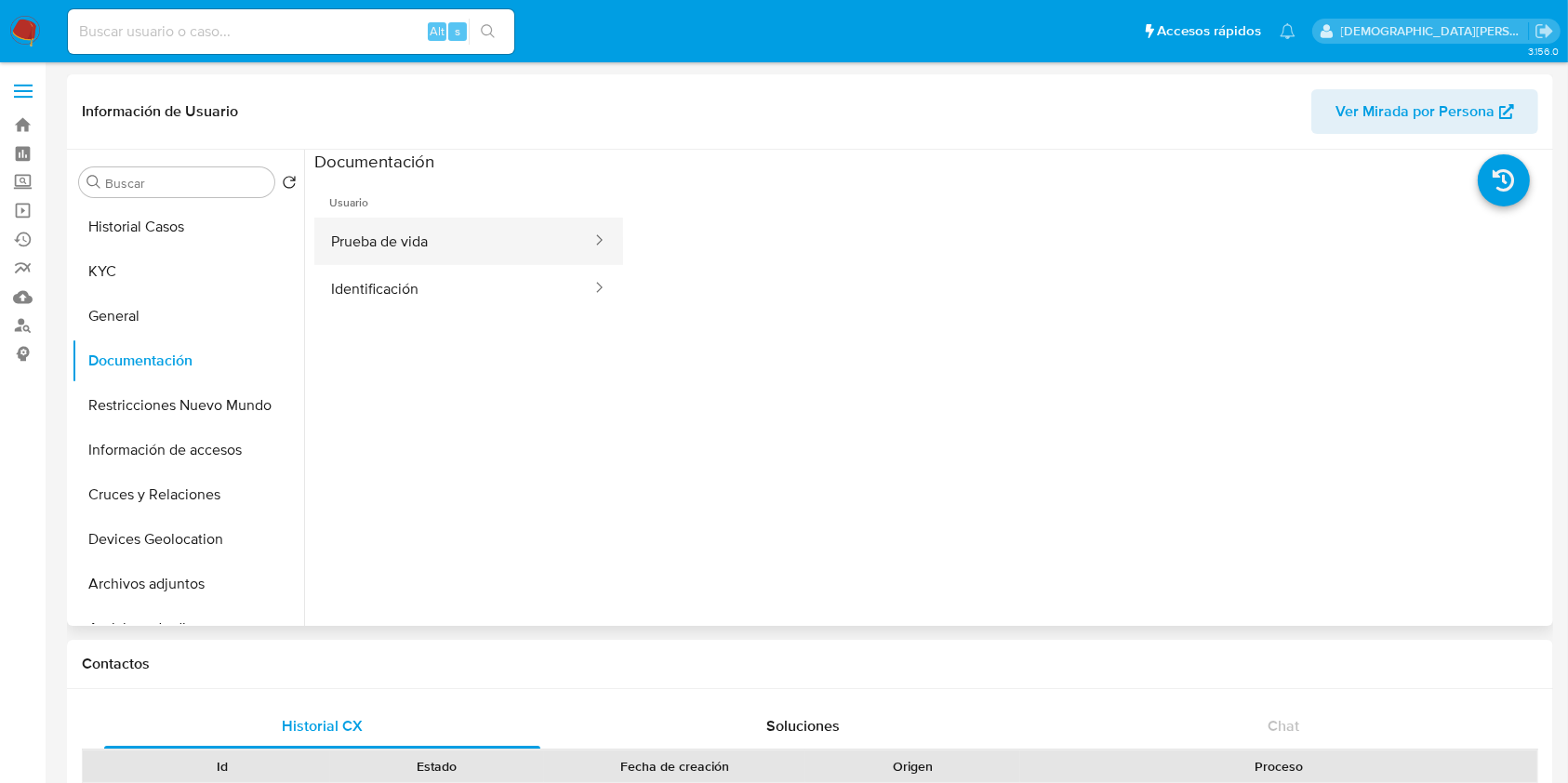
click at [418, 252] on button "Prueba de vida" at bounding box center [454, 241] width 279 height 47
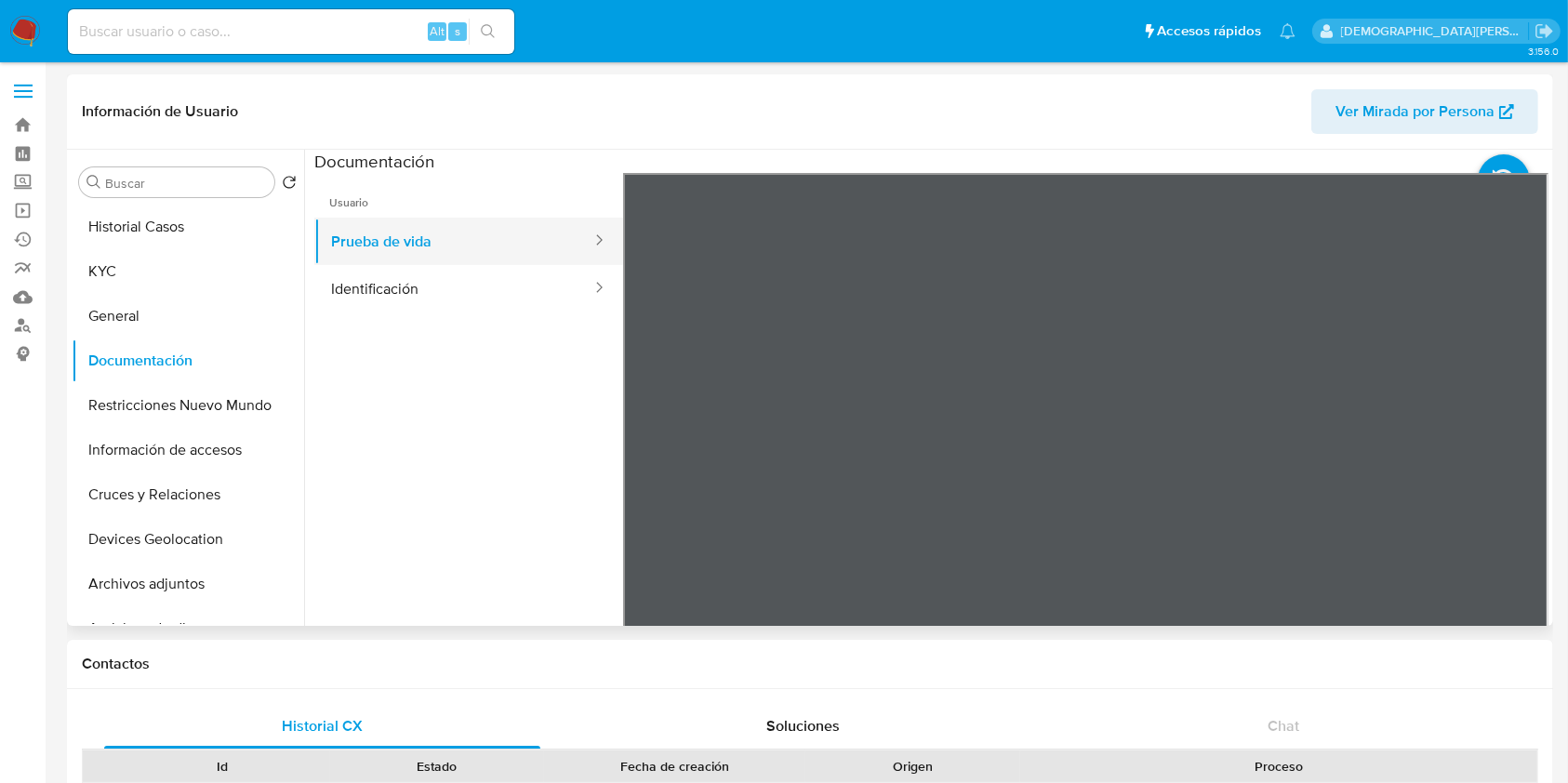
click at [418, 252] on button "Prueba de vida" at bounding box center [454, 241] width 279 height 47
click at [430, 293] on button "Identificación" at bounding box center [454, 289] width 279 height 47
click at [1506, 466] on icon at bounding box center [1525, 475] width 37 height 37
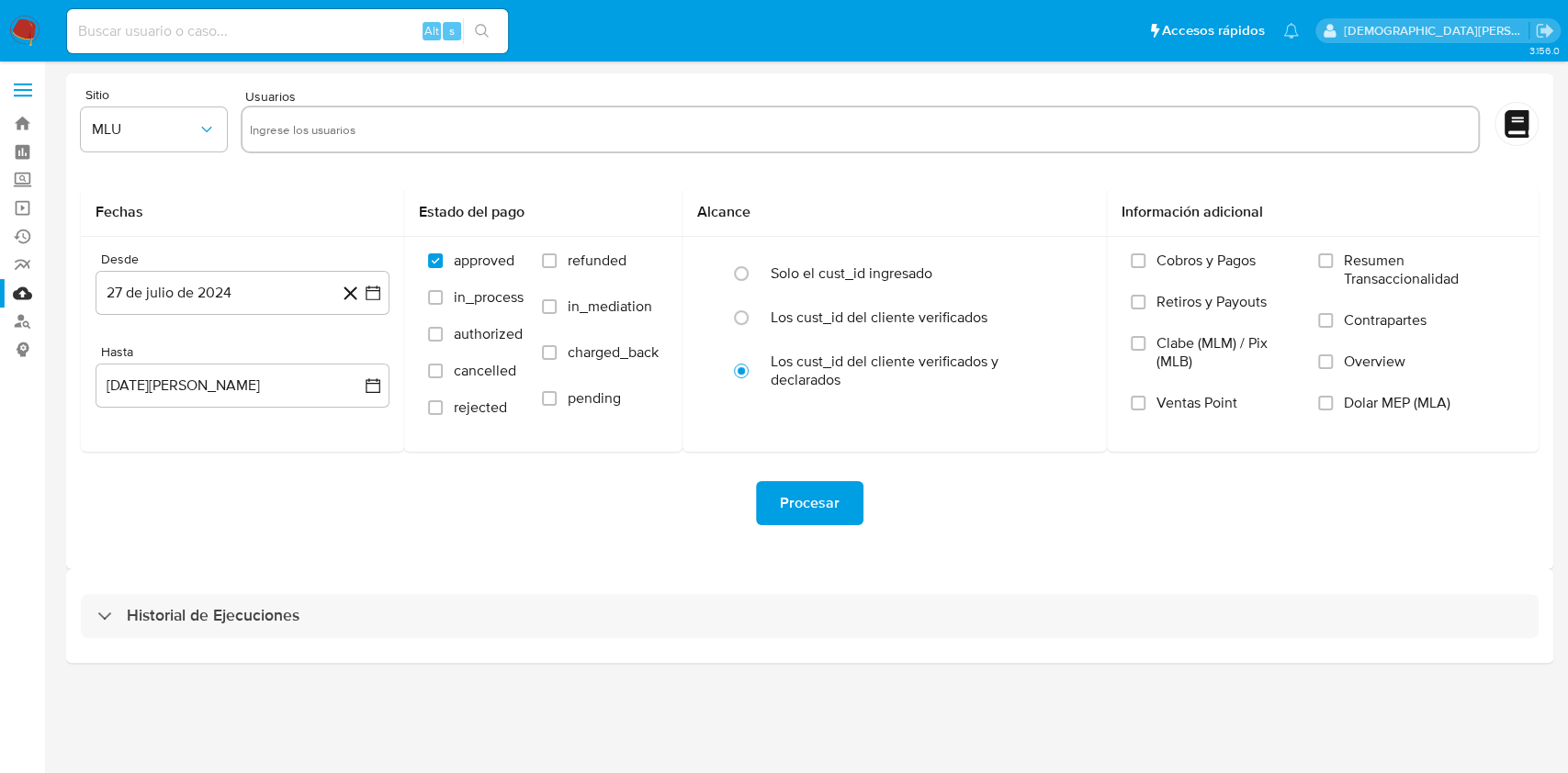
click at [423, 121] on input "text" at bounding box center [860, 129] width 1221 height 29
click at [184, 123] on span "MLU" at bounding box center [145, 129] width 106 height 18
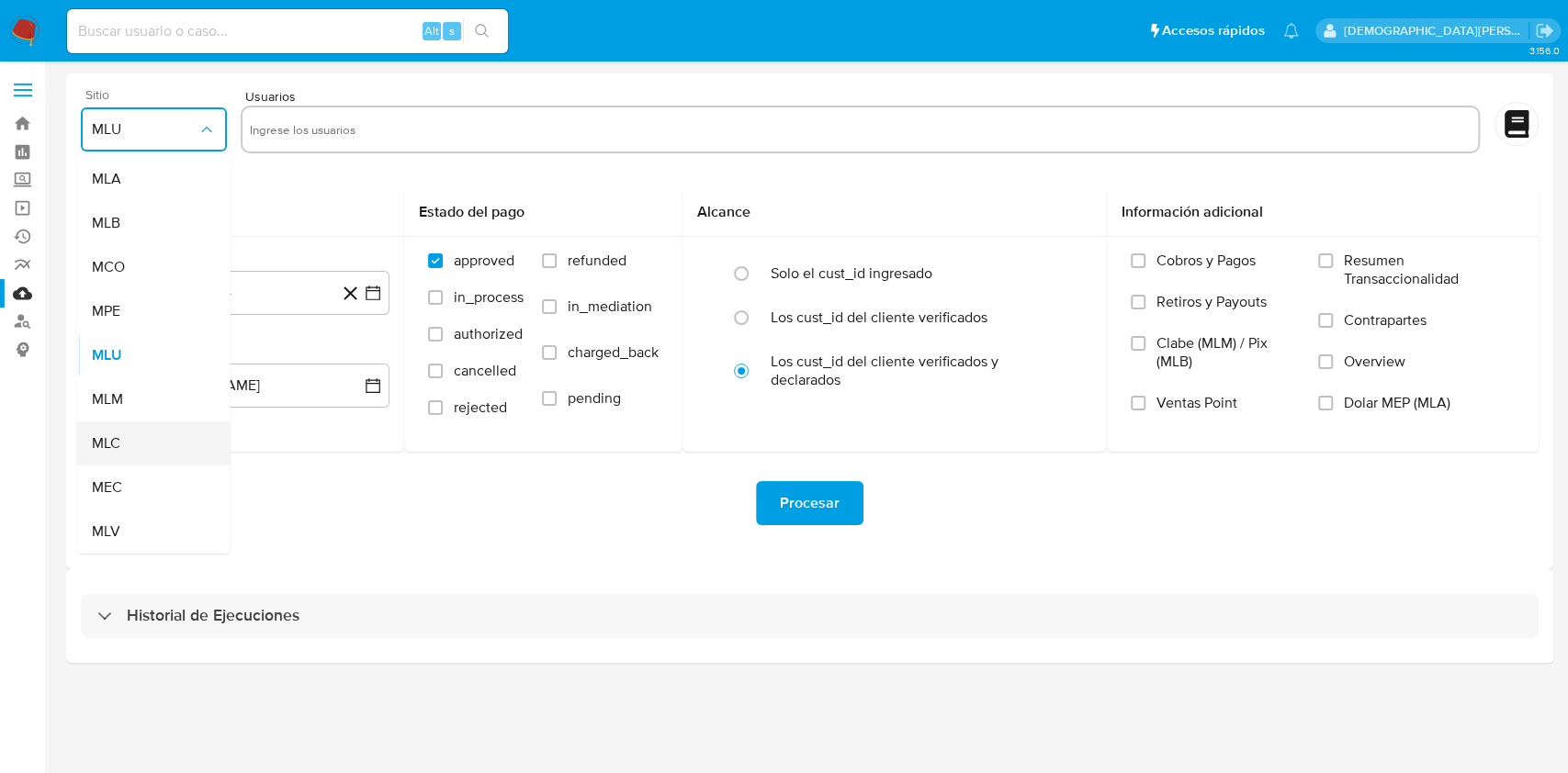
click at [125, 437] on div "MLC" at bounding box center [148, 442] width 113 height 44
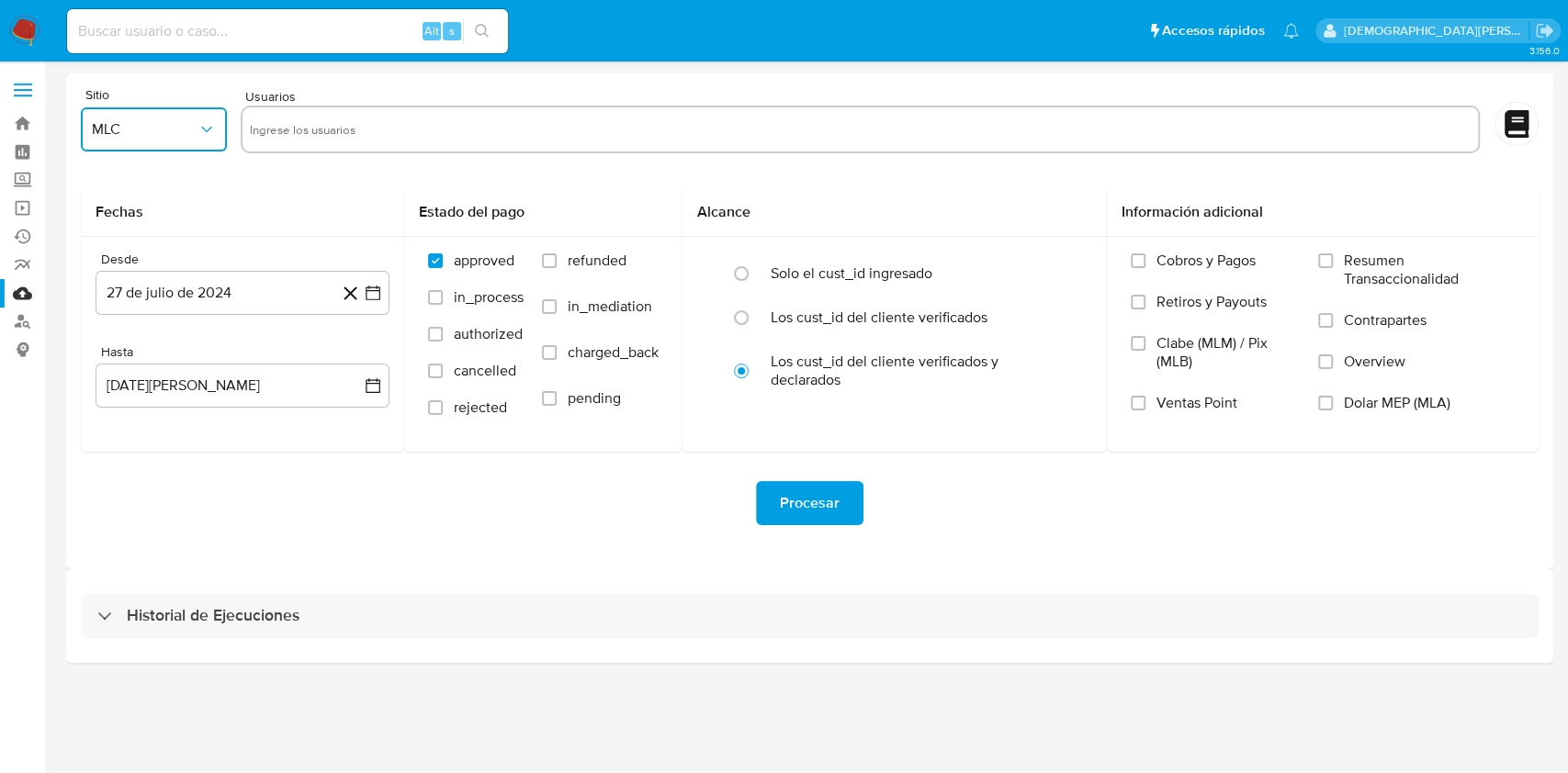
click at [341, 132] on input "text" at bounding box center [860, 129] width 1221 height 29
type input "362111351"
paste input "467297933"
type input "467297933"
paste input "2050205033"
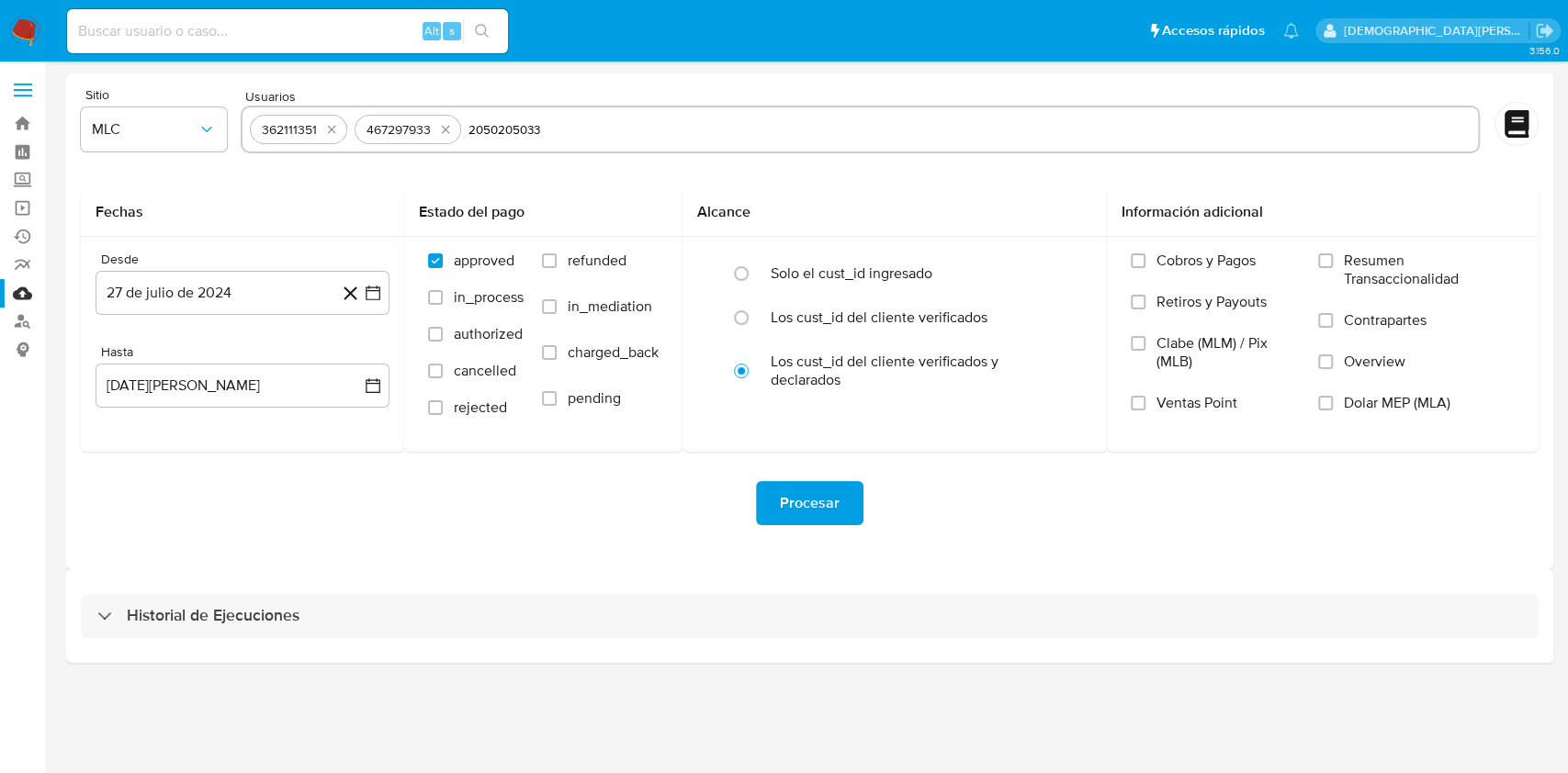
type input "2050205033"
paste input "1507599300"
click at [728, 138] on input "1507599300" at bounding box center [1032, 129] width 875 height 29
type input "1507599300"
paste input "2601502045"
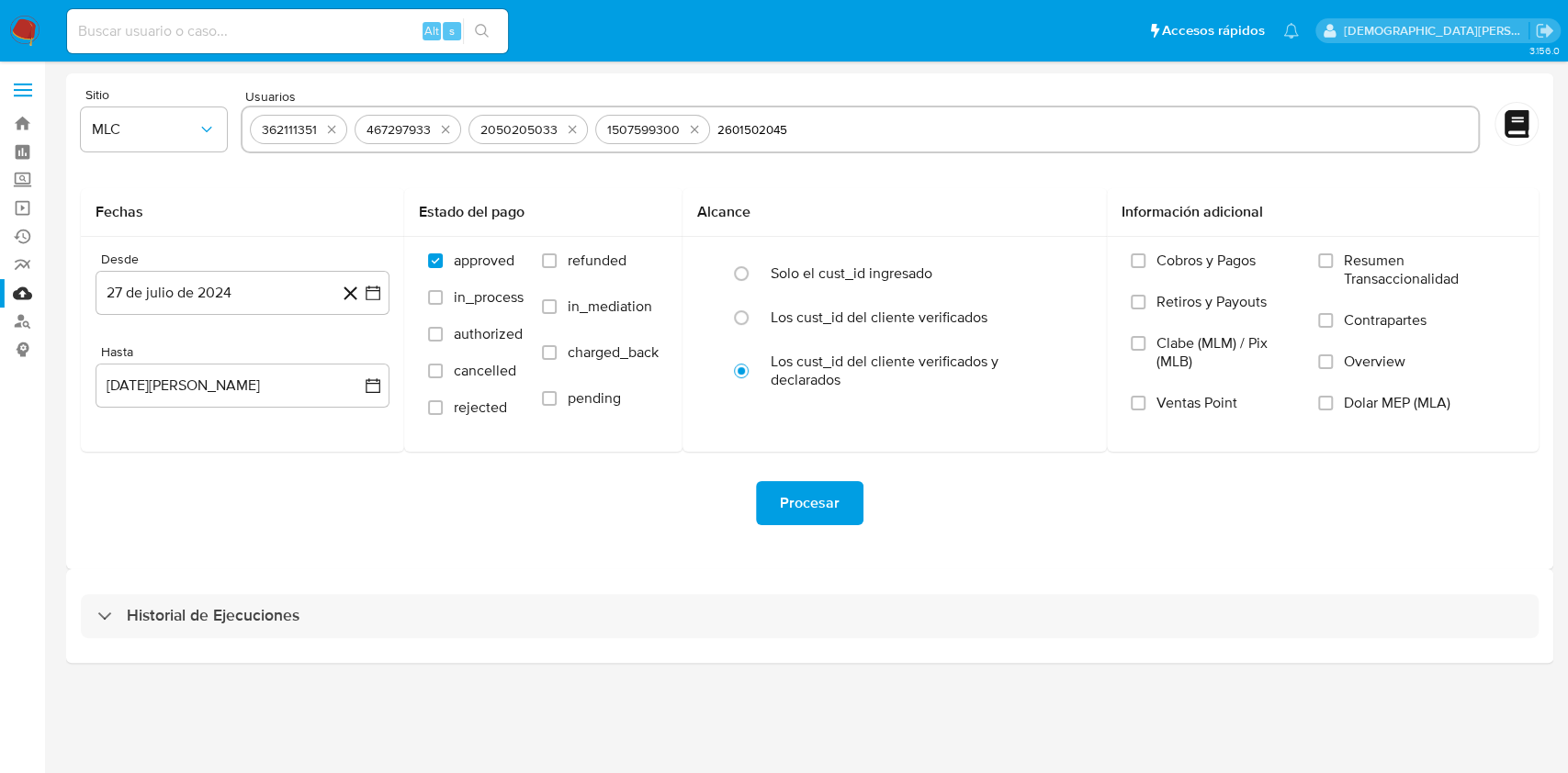
click at [903, 121] on input "2601502045" at bounding box center [1094, 129] width 753 height 29
type input "2601502045"
click at [587, 561] on div "Sitio MLC Usuarios 362111351 467297933 2050205033 1507599300 Fechas Desde [DATE…" at bounding box center [809, 321] width 1486 height 496
click at [344, 290] on icon at bounding box center [350, 294] width 23 height 23
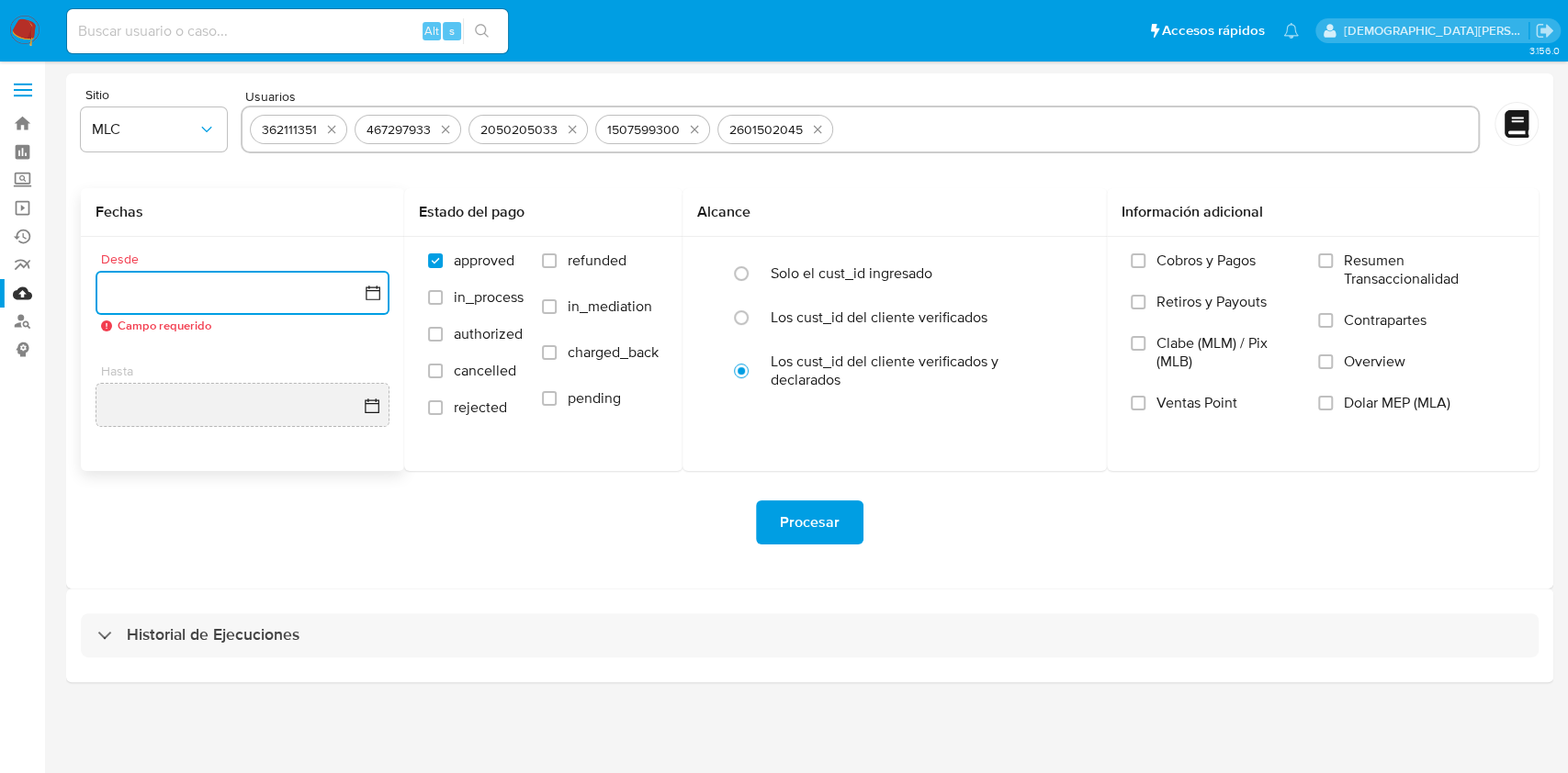
click at [352, 288] on button "button" at bounding box center [242, 292] width 294 height 44
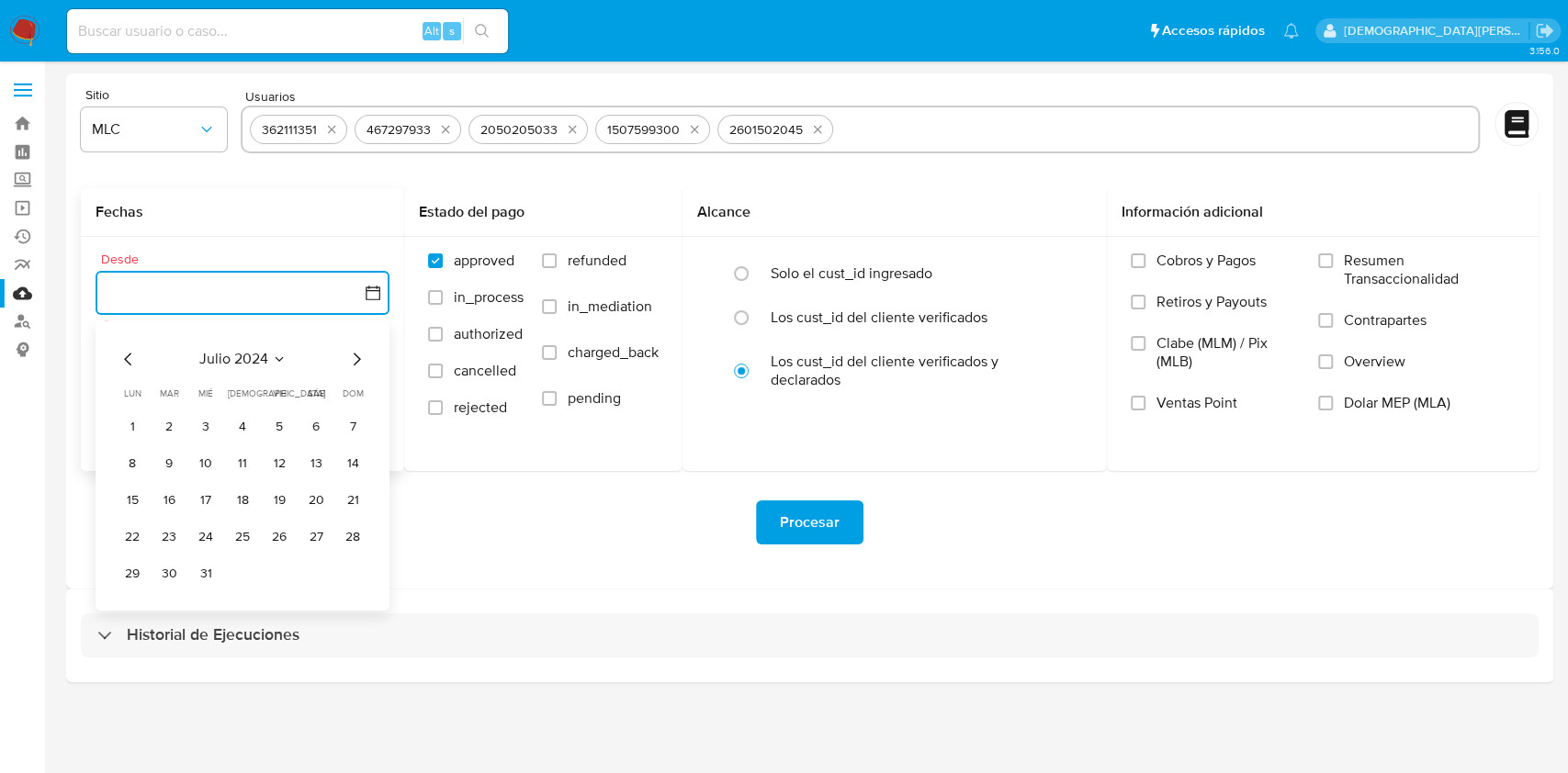
click at [350, 357] on icon "Mes siguiente" at bounding box center [356, 359] width 22 height 22
click at [167, 575] on button "27" at bounding box center [169, 573] width 29 height 29
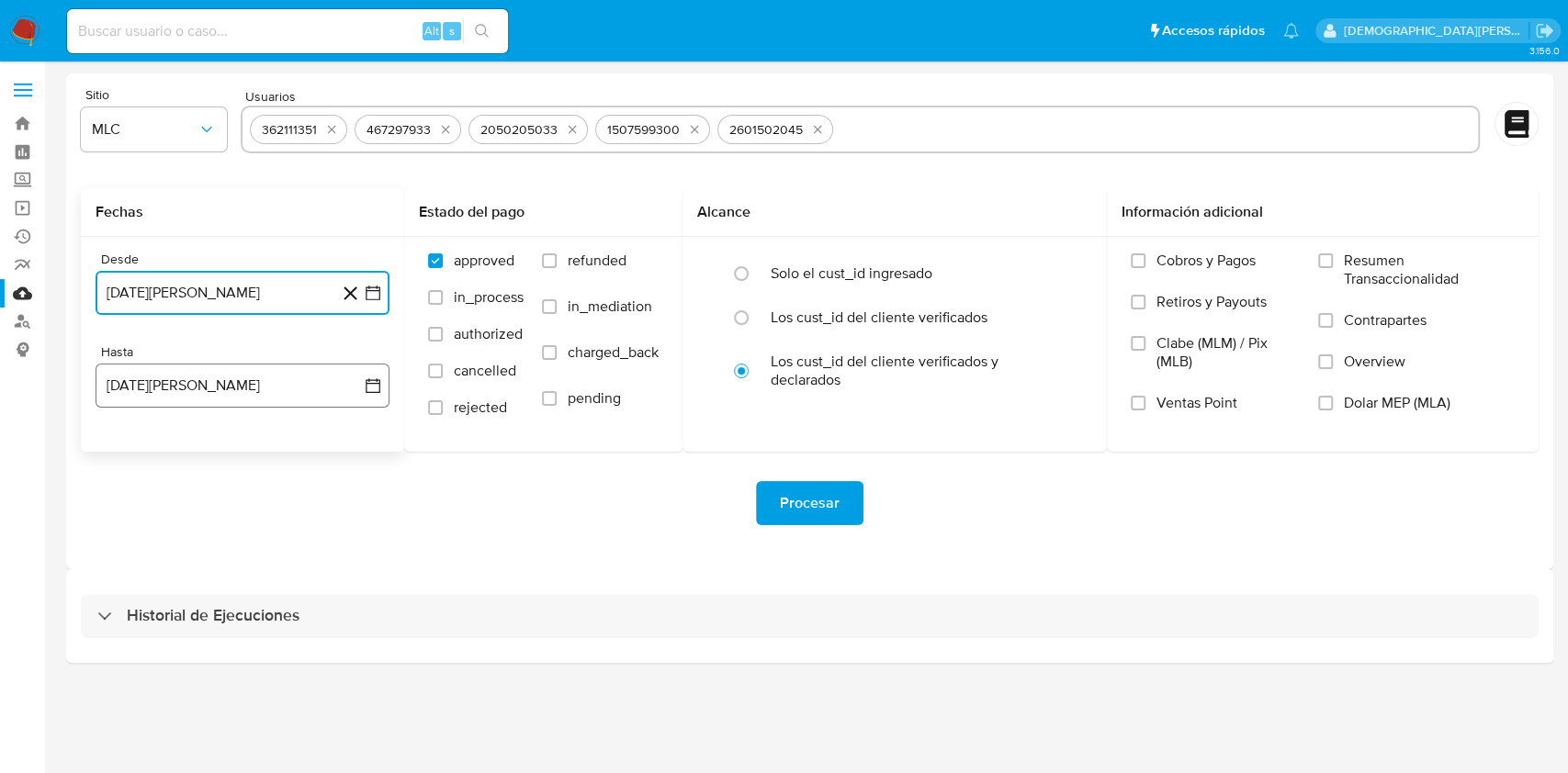
click at [269, 376] on button "[DATE][PERSON_NAME]" at bounding box center [242, 385] width 294 height 44
click at [164, 664] on button "26" at bounding box center [169, 666] width 29 height 29
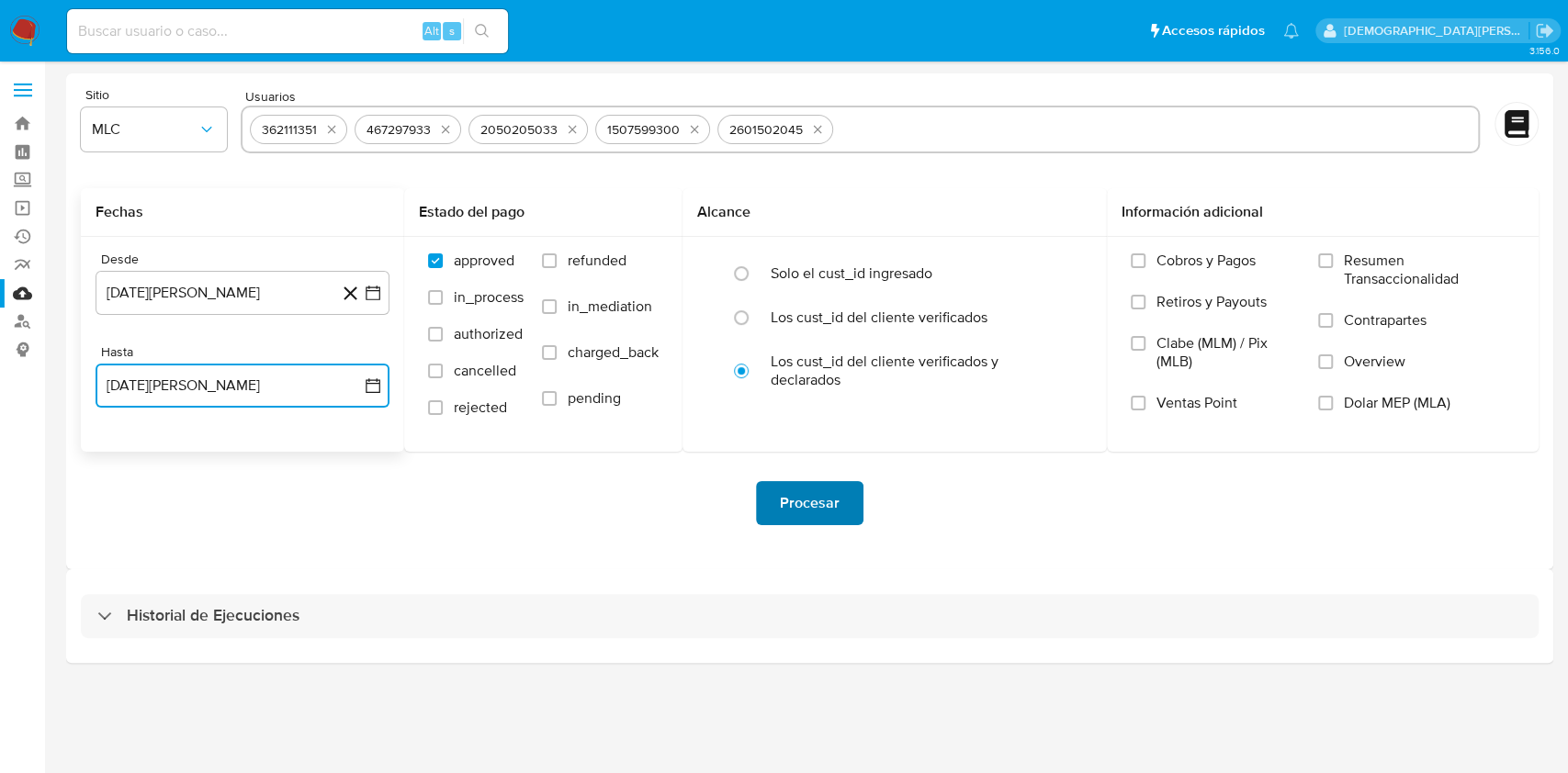
click at [794, 499] on span "Procesar" at bounding box center [810, 503] width 60 height 41
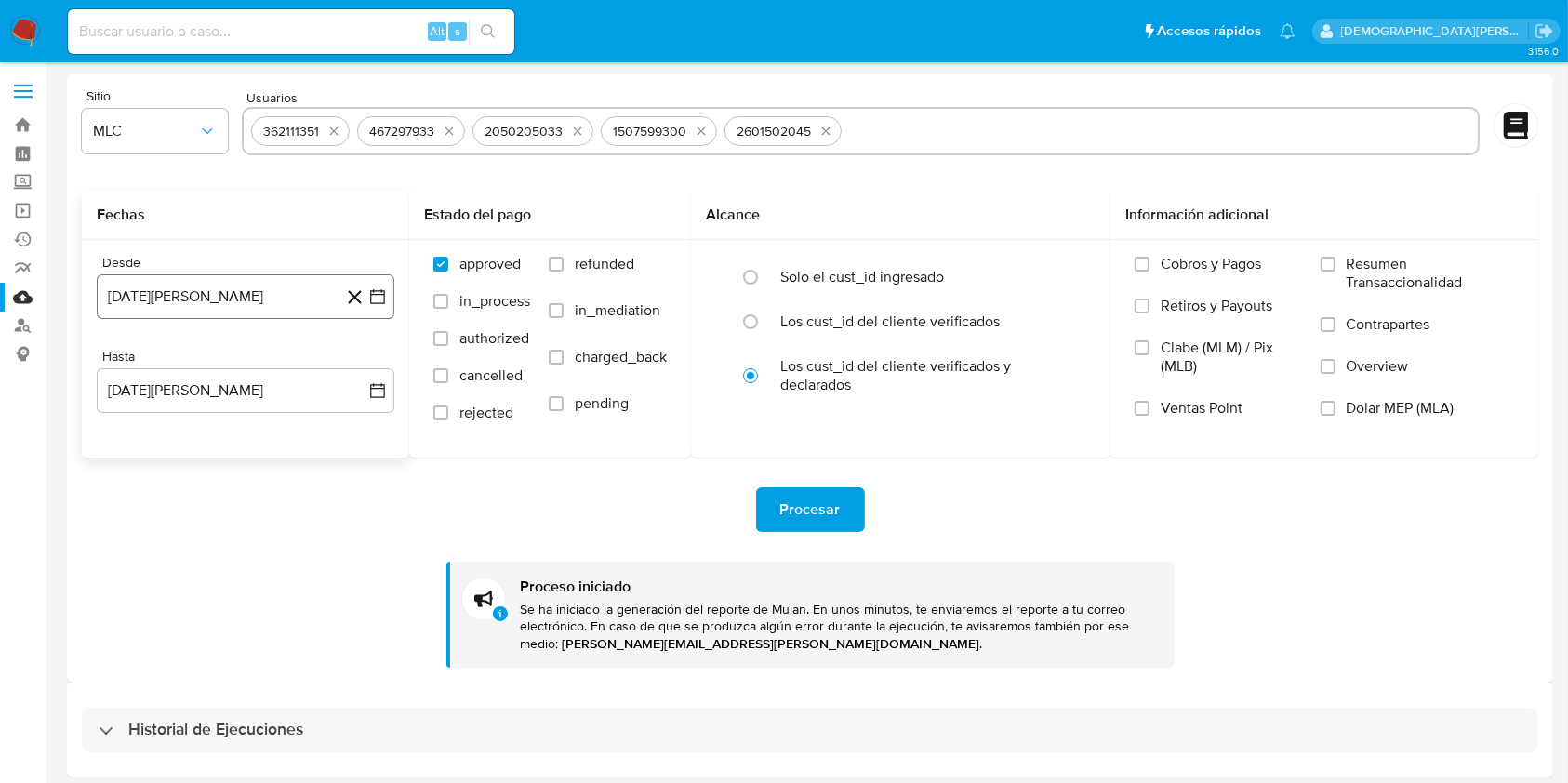
click at [252, 300] on button "[DATE][PERSON_NAME]" at bounding box center [245, 296] width 298 height 44
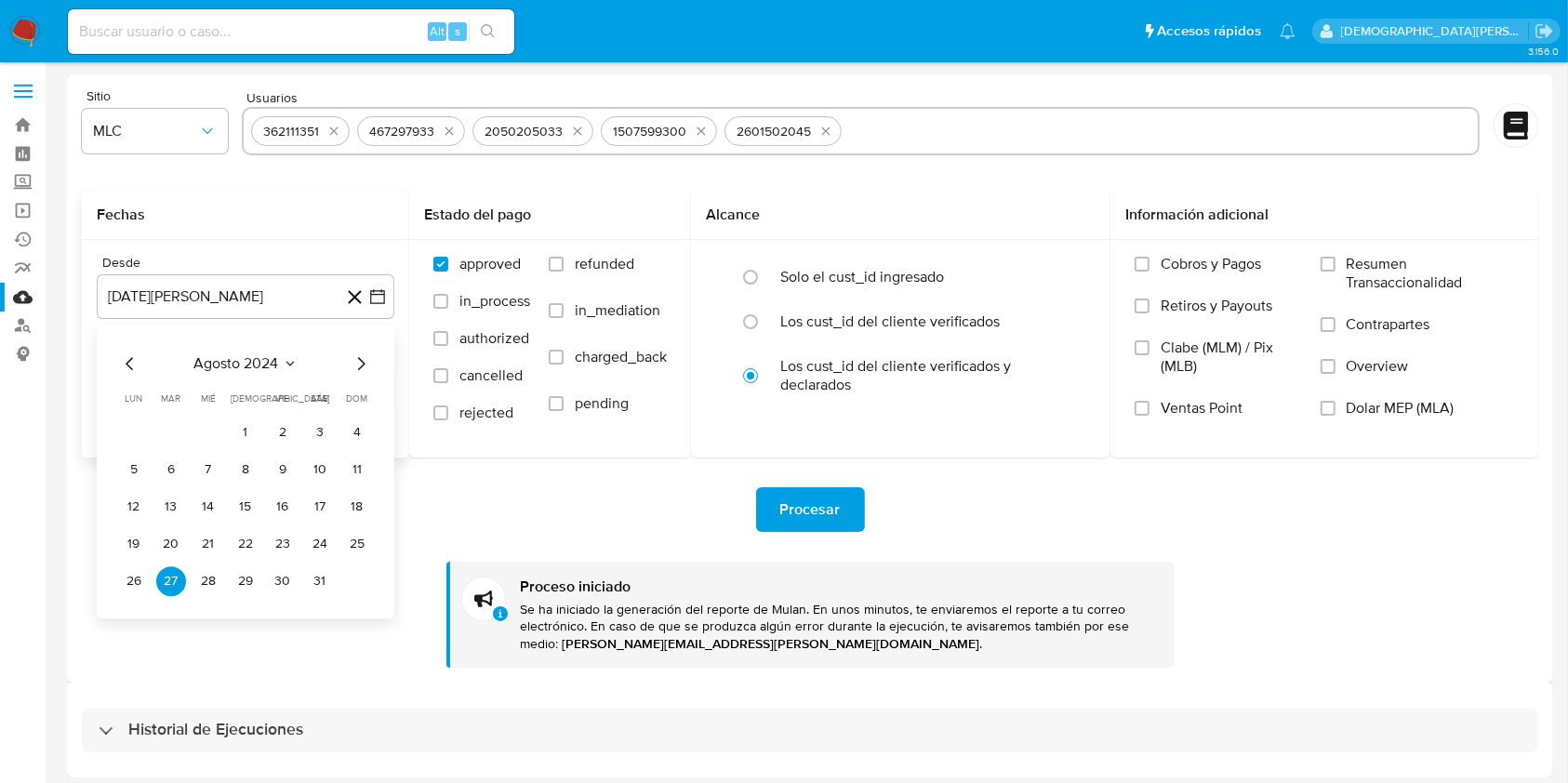
click at [124, 362] on icon "Mes anterior" at bounding box center [130, 364] width 23 height 23
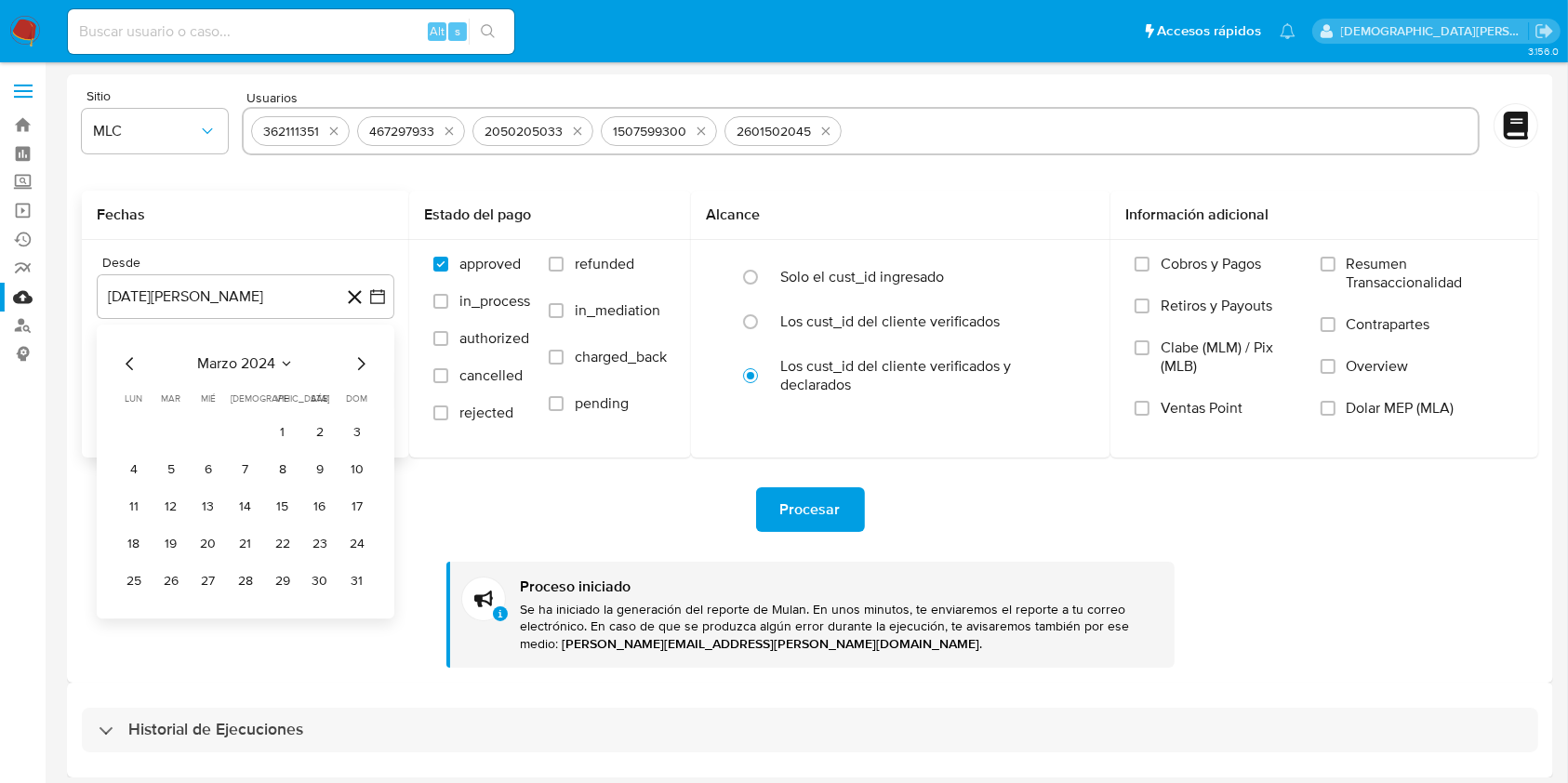
click at [124, 362] on icon "Mes anterior" at bounding box center [130, 364] width 23 height 23
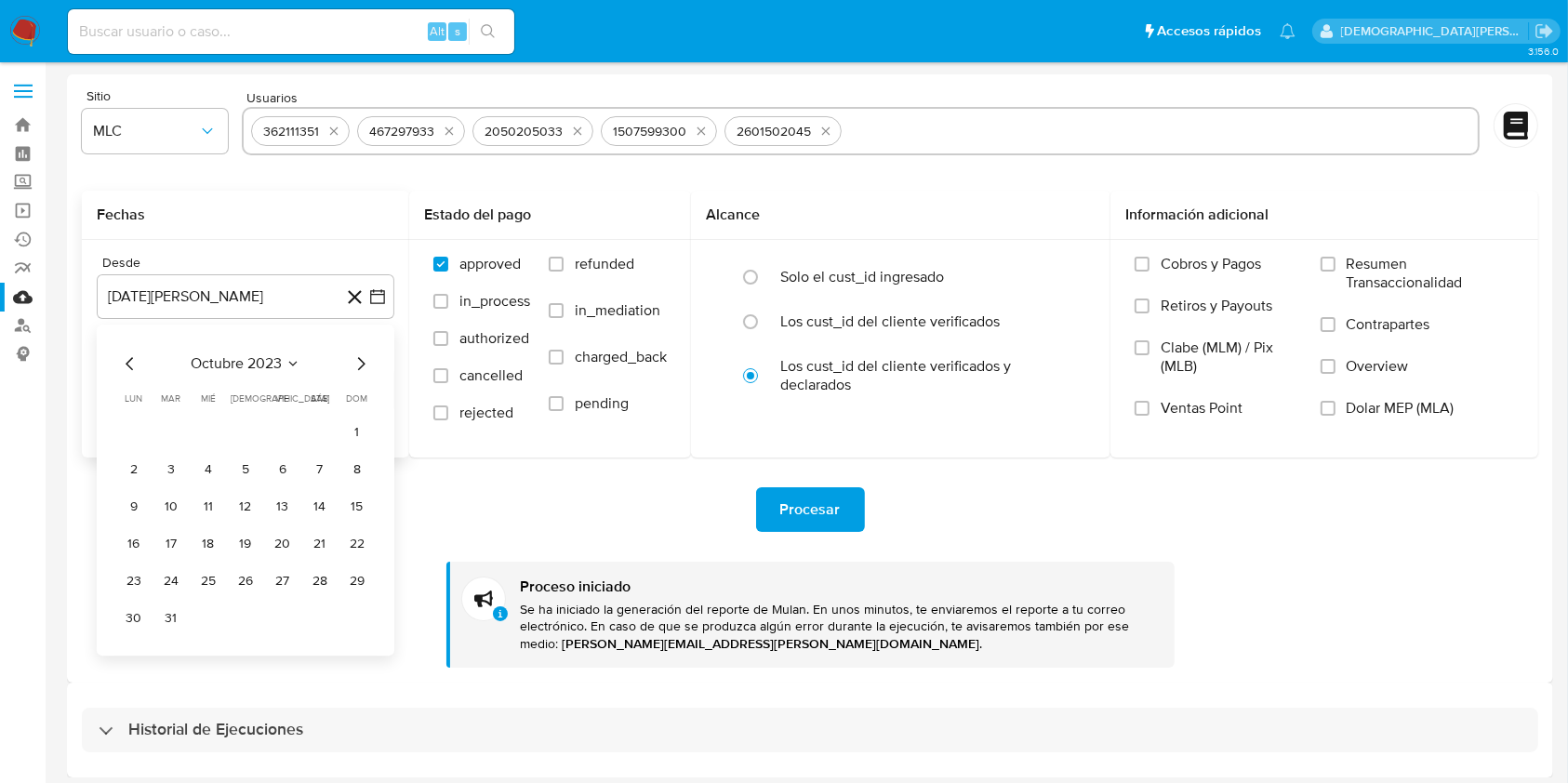
click at [124, 362] on icon "Mes anterior" at bounding box center [130, 364] width 23 height 23
click at [355, 542] on button "27" at bounding box center [357, 544] width 29 height 29
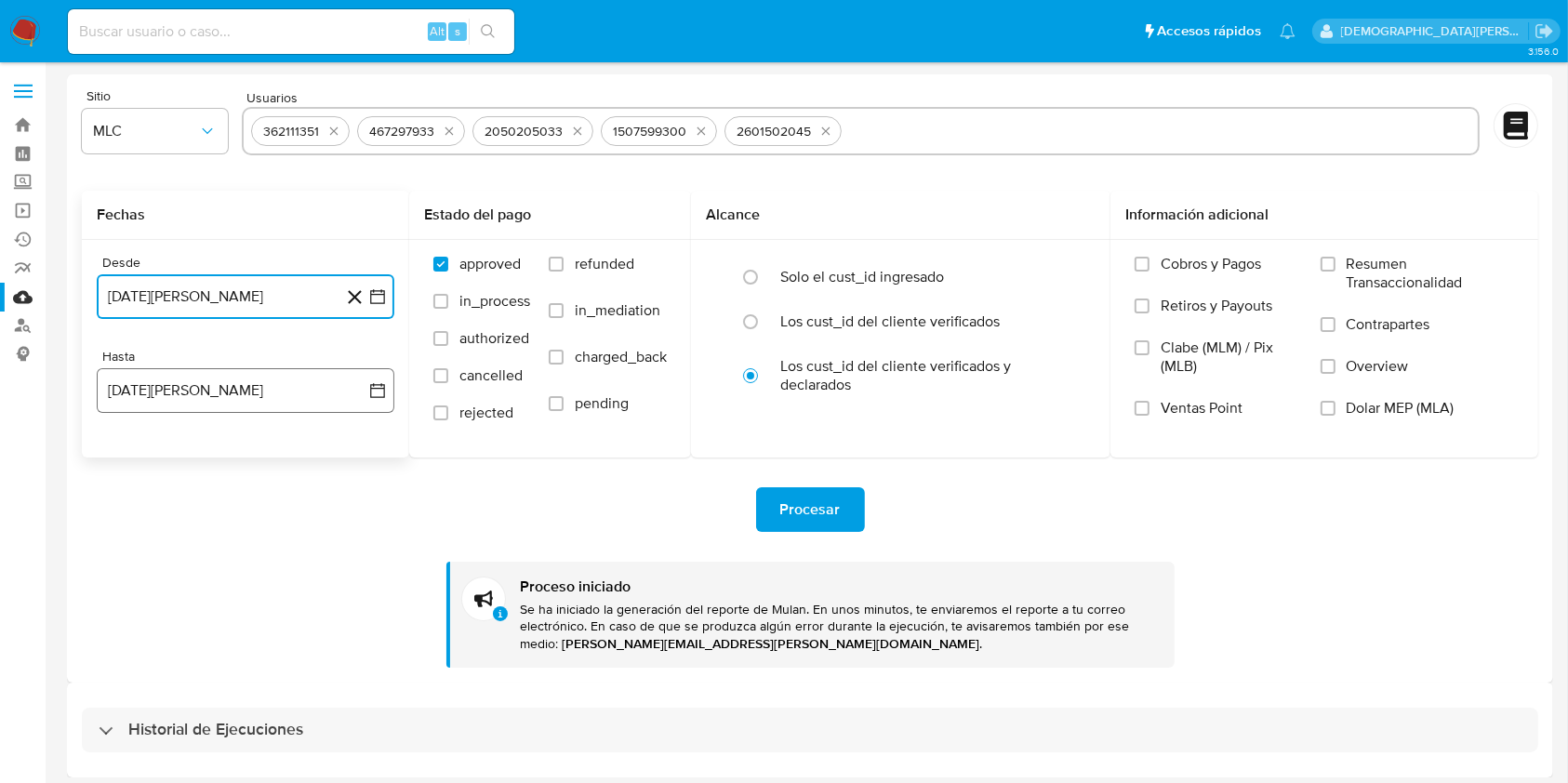
click at [211, 393] on button "[DATE][PERSON_NAME]" at bounding box center [245, 390] width 298 height 44
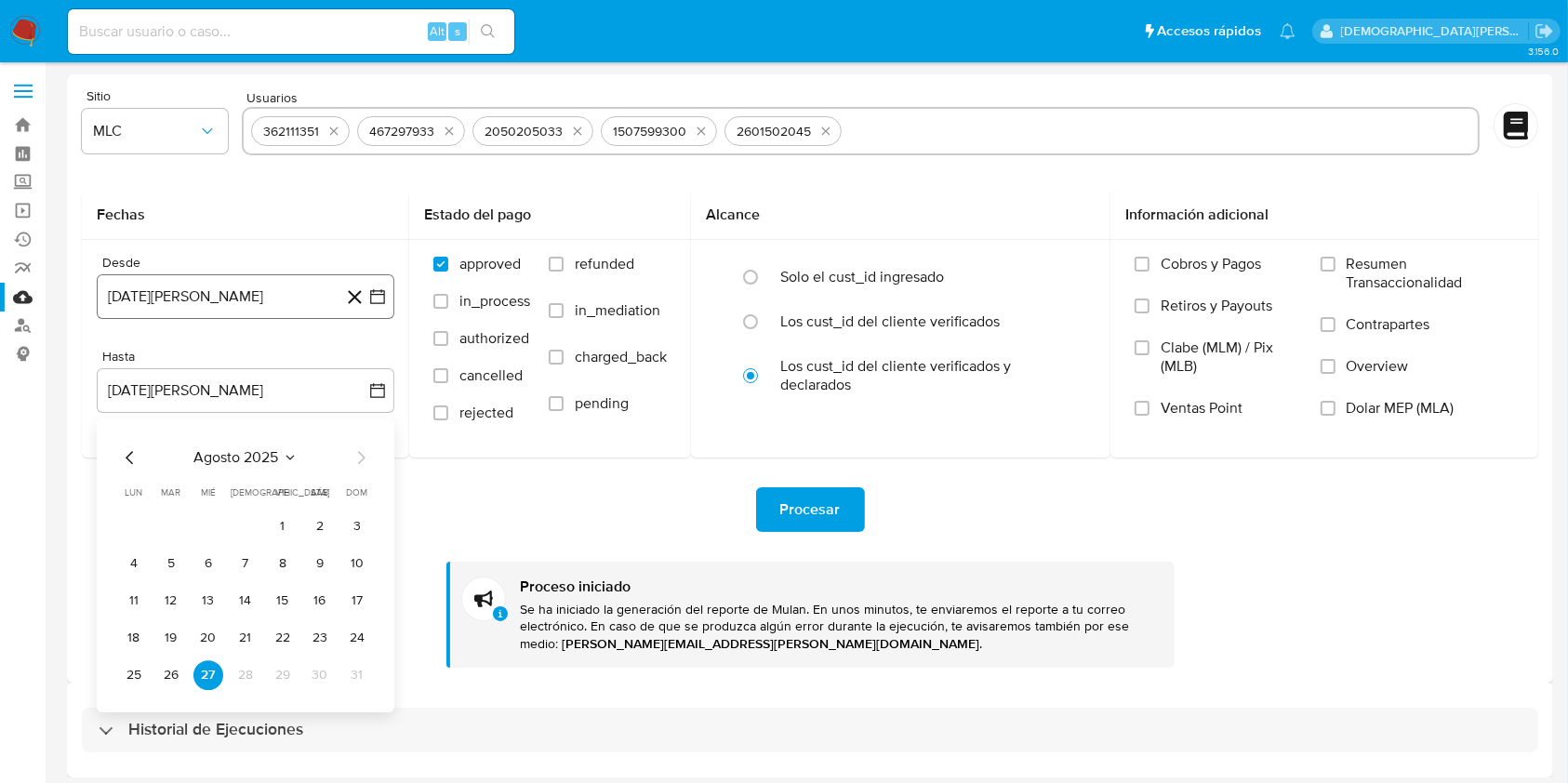
click at [264, 306] on button "[DATE][PERSON_NAME]" at bounding box center [245, 296] width 298 height 44
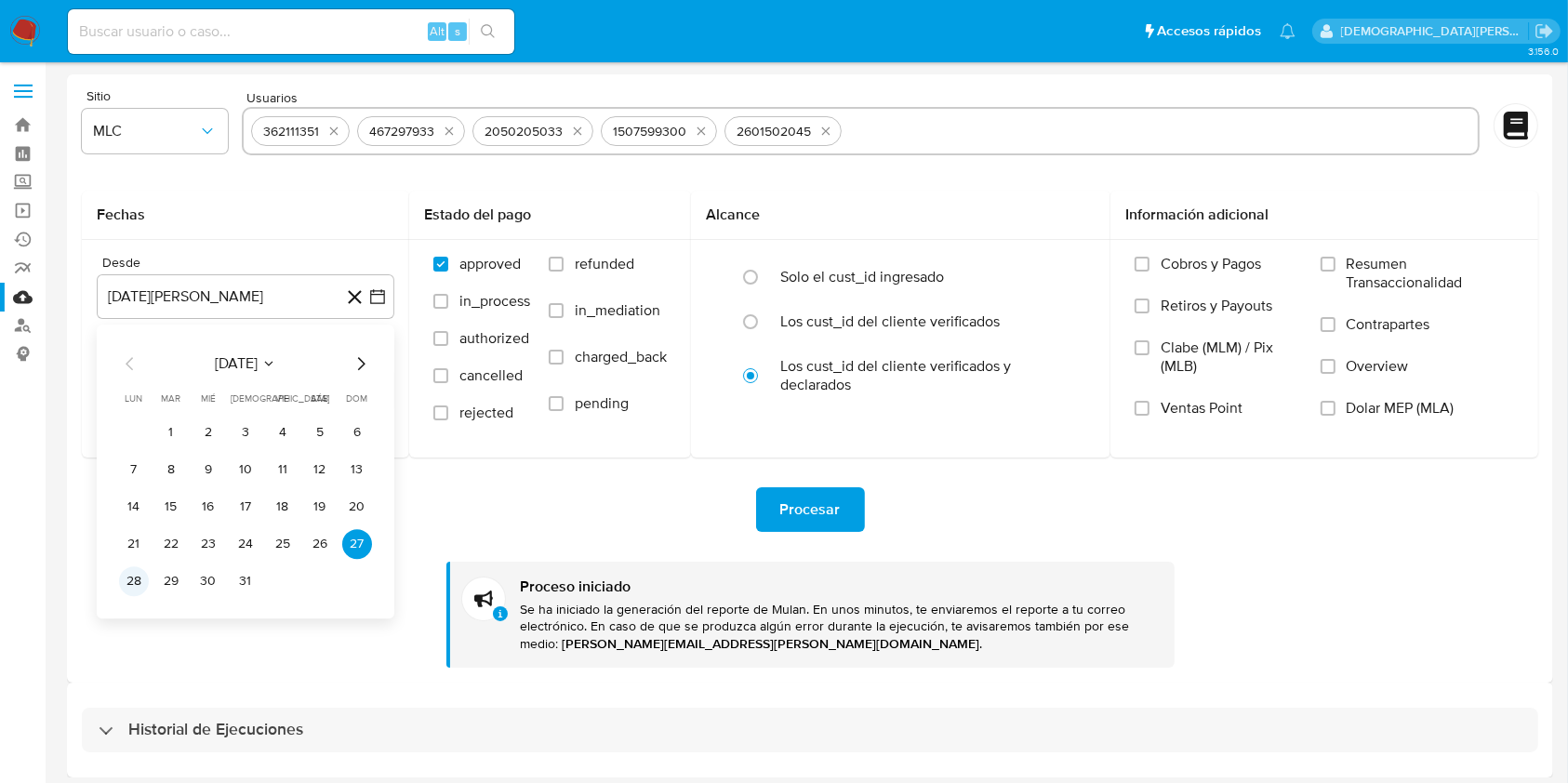
click at [134, 581] on button "28" at bounding box center [134, 581] width 29 height 29
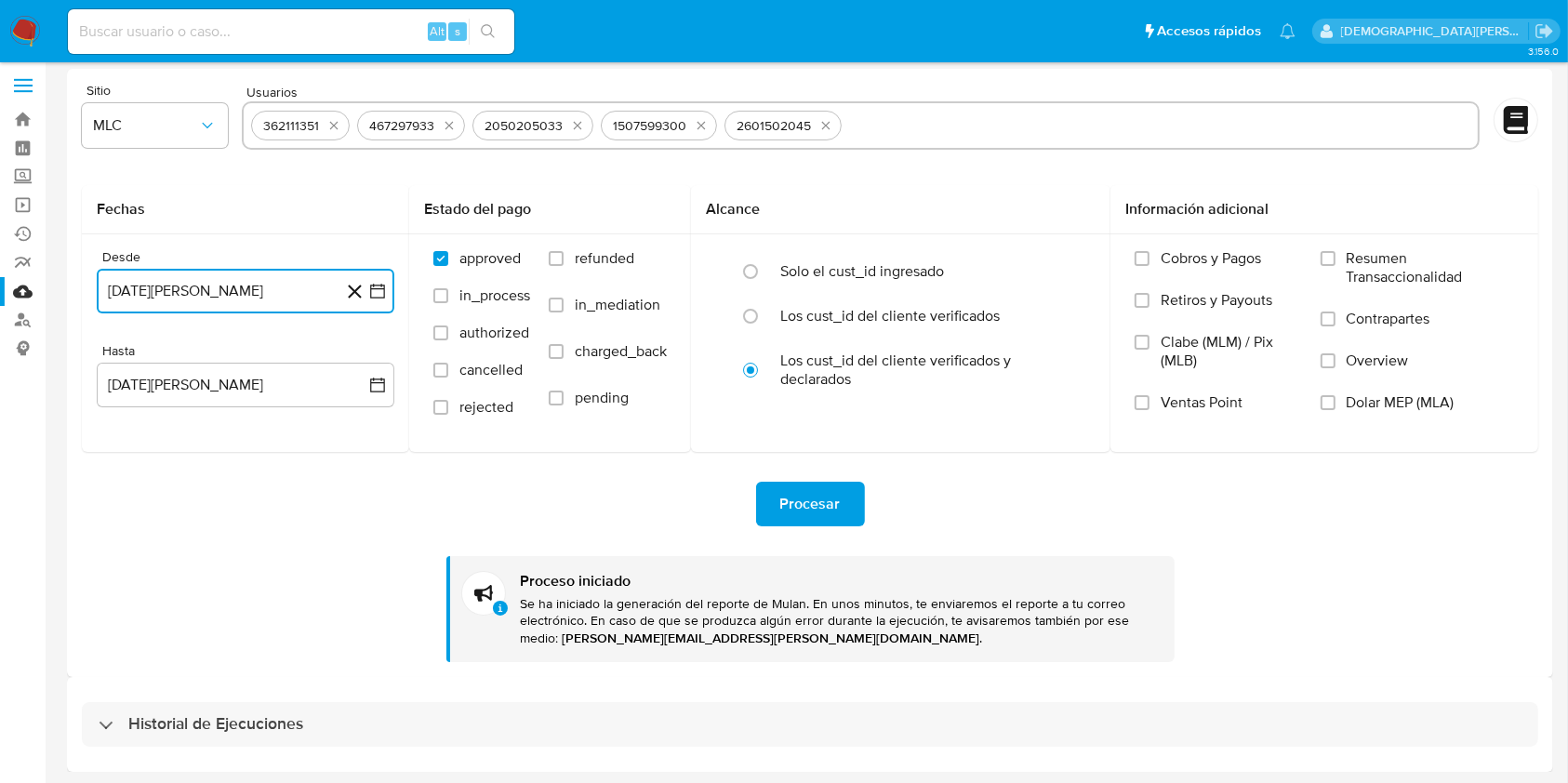
scroll to position [7, 0]
click at [796, 497] on span "Procesar" at bounding box center [811, 503] width 61 height 41
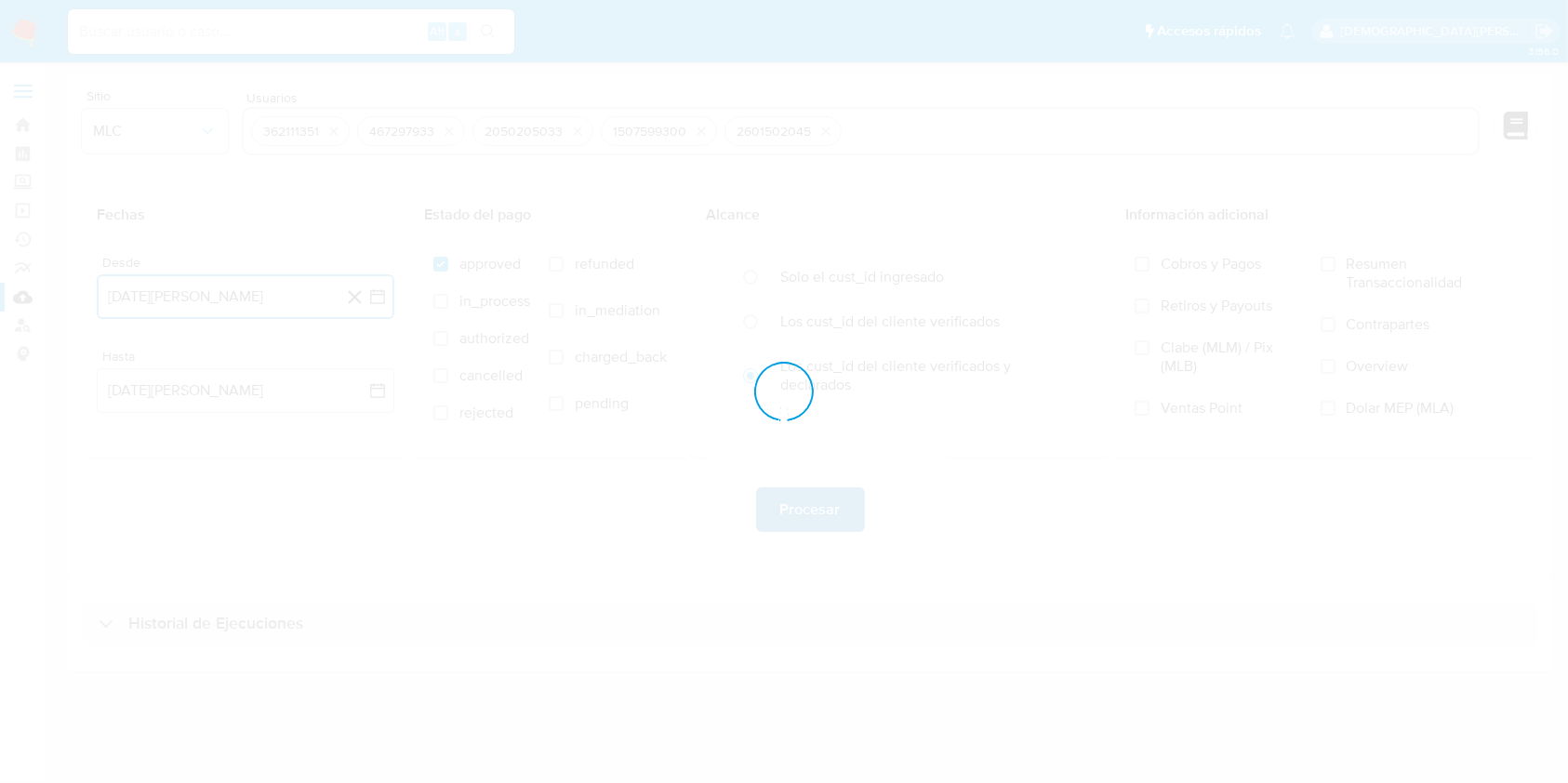
scroll to position [0, 0]
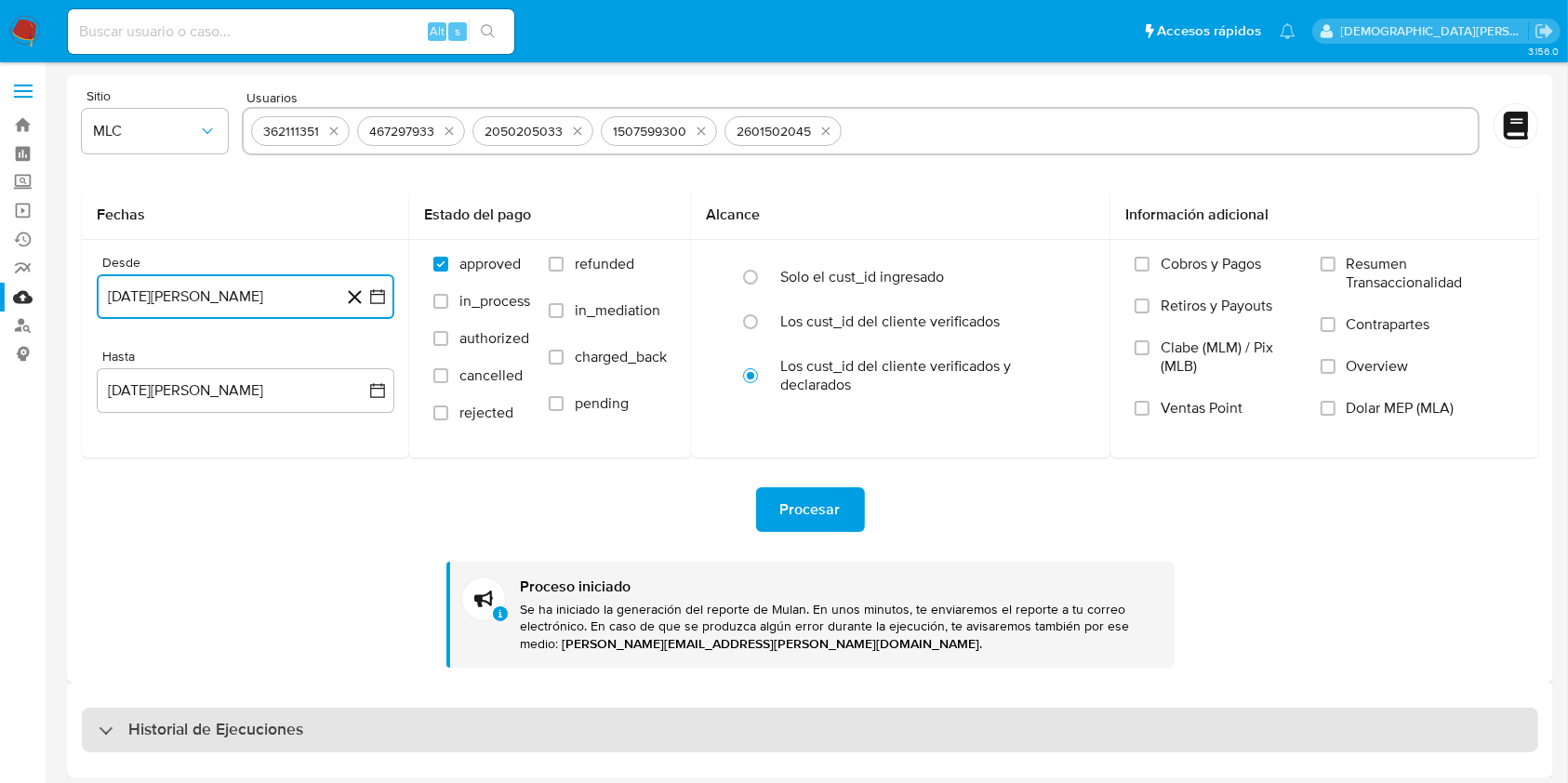
click at [123, 739] on div "Historial de Ejecuciones" at bounding box center [200, 730] width 204 height 23
select select "10"
